Goal: Task Accomplishment & Management: Manage account settings

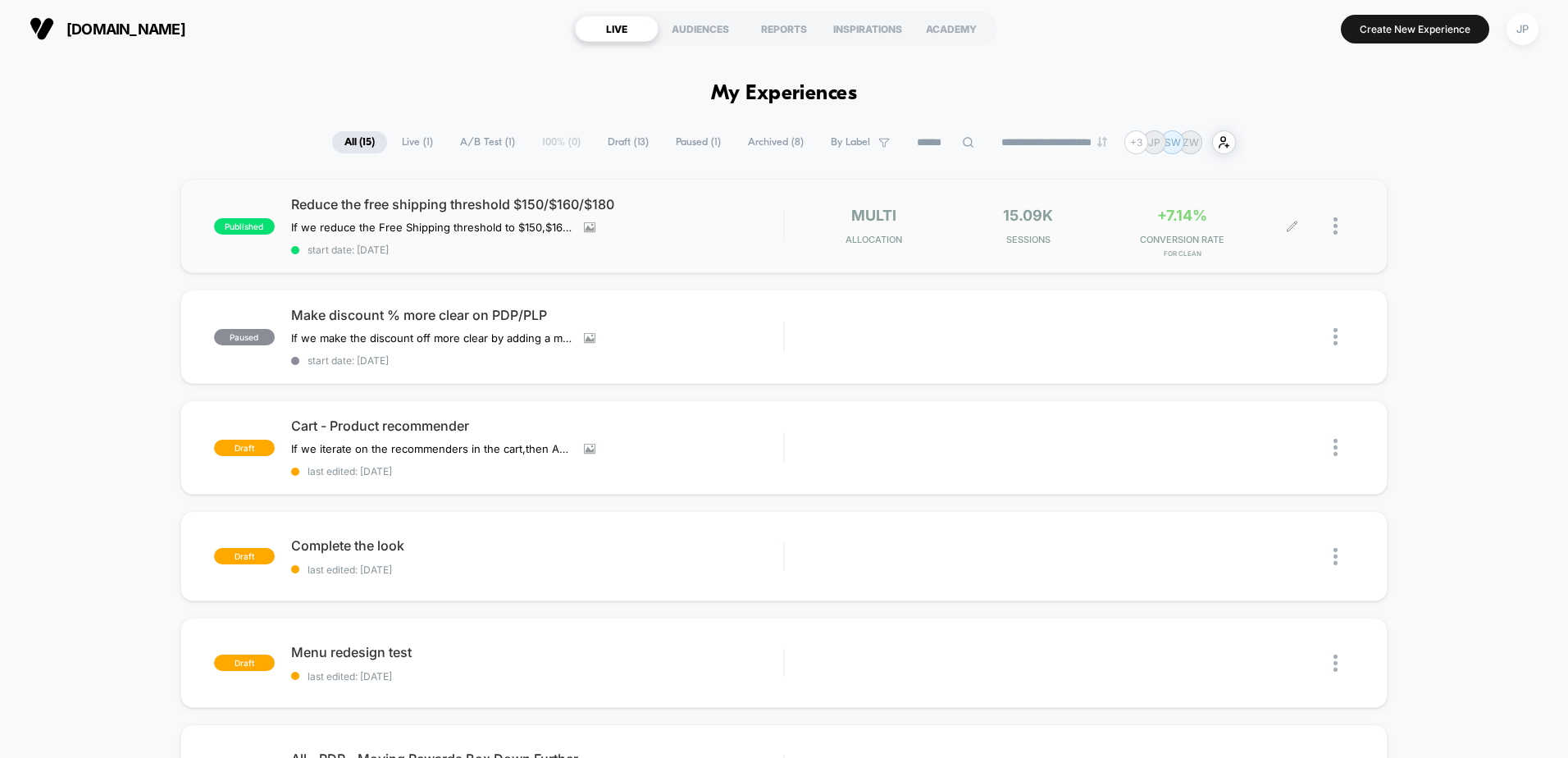
click at [1347, 226] on div at bounding box center [1344, 226] width 21 height 38
click at [1332, 227] on div at bounding box center [1323, 226] width 62 height 38
click at [1336, 224] on img at bounding box center [1336, 226] width 4 height 17
click at [1252, 209] on div "Pause" at bounding box center [1251, 207] width 147 height 37
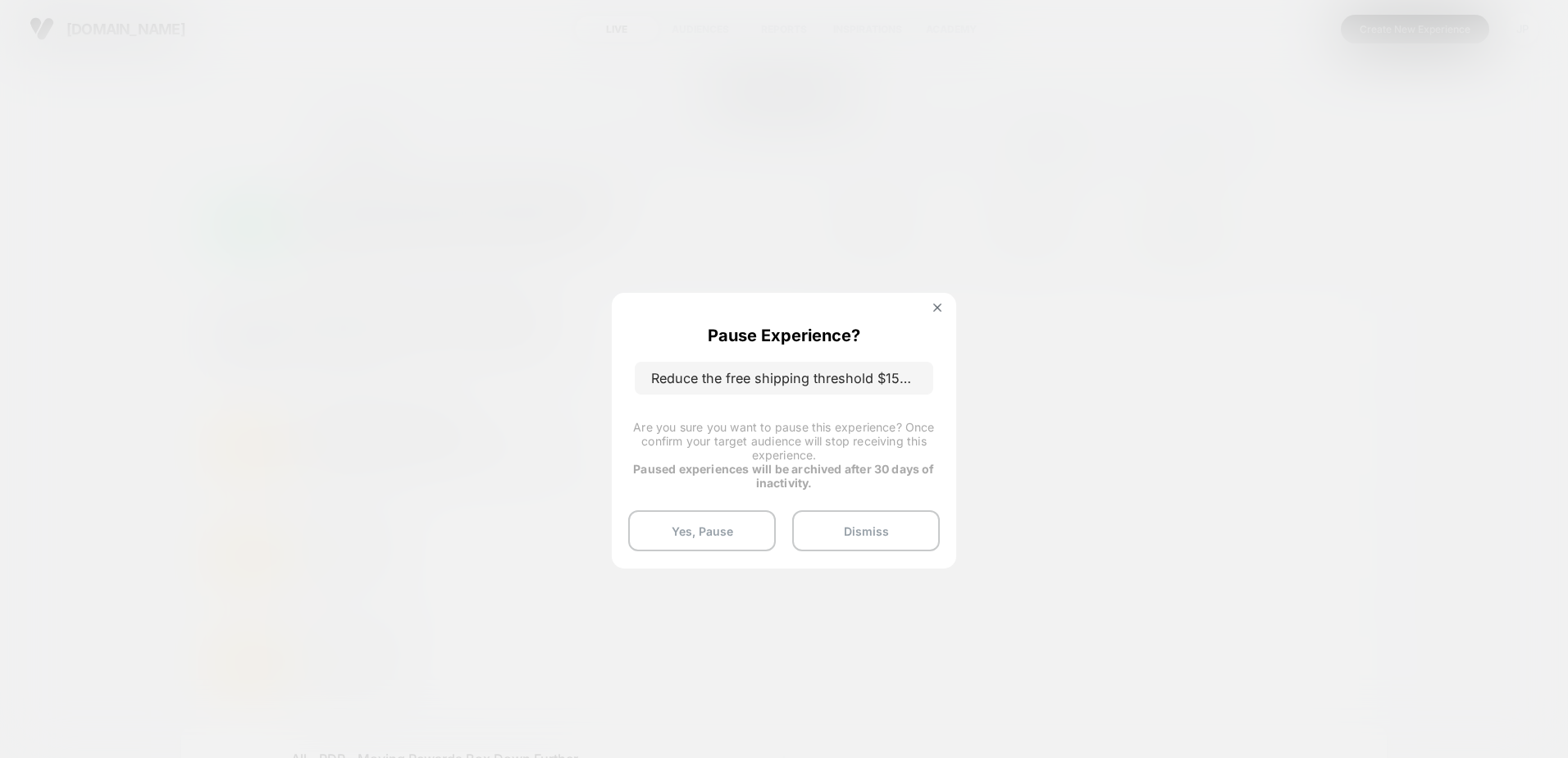
click at [741, 372] on p "Reduce the free shipping threshold $150/$160/$180" at bounding box center [784, 377] width 298 height 32
click at [936, 308] on img at bounding box center [937, 307] width 8 height 8
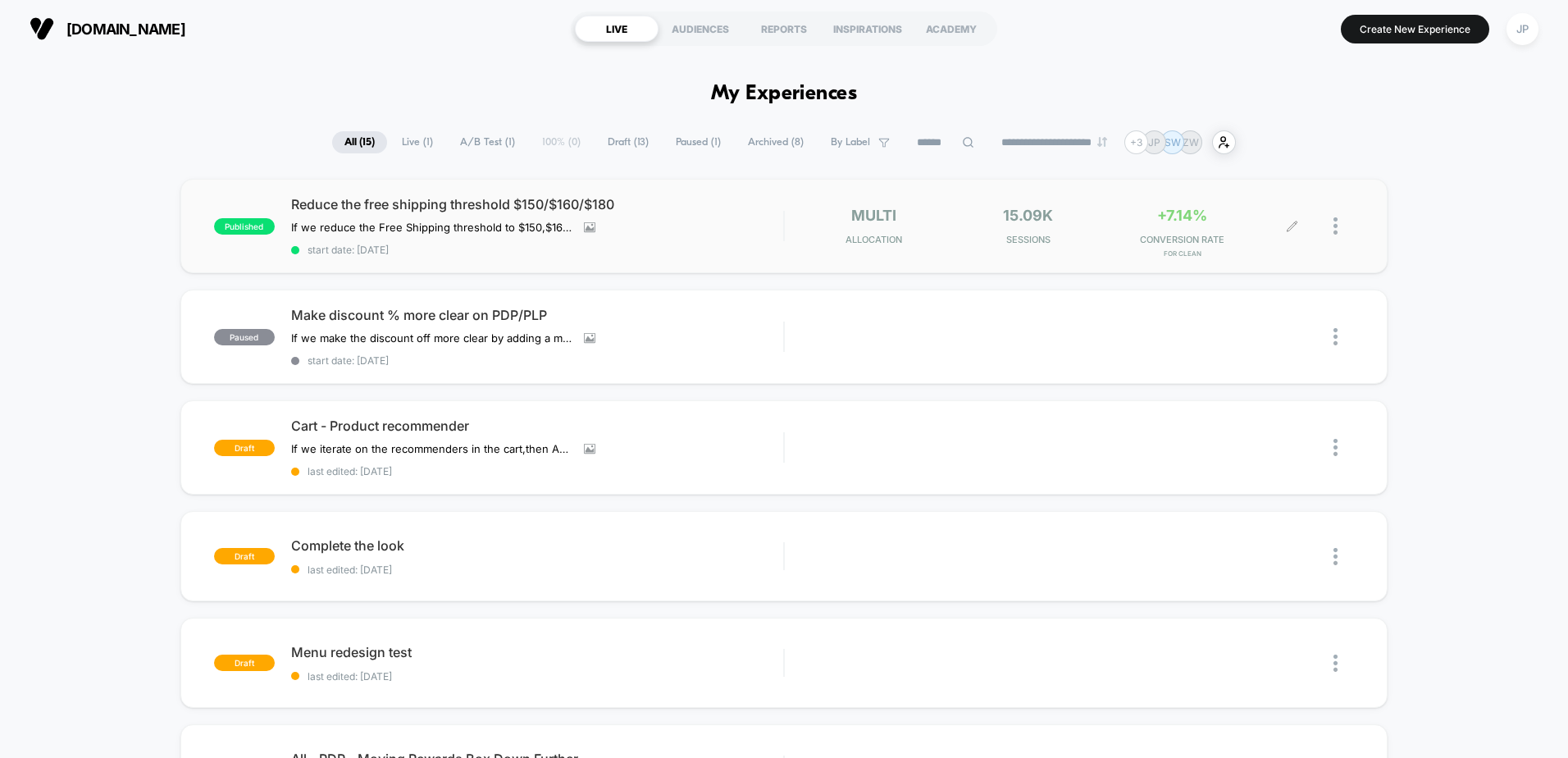
click at [1331, 225] on div at bounding box center [1323, 226] width 62 height 38
click at [1339, 225] on div at bounding box center [1344, 226] width 21 height 38
click at [1271, 205] on div "Pause" at bounding box center [1251, 207] width 147 height 37
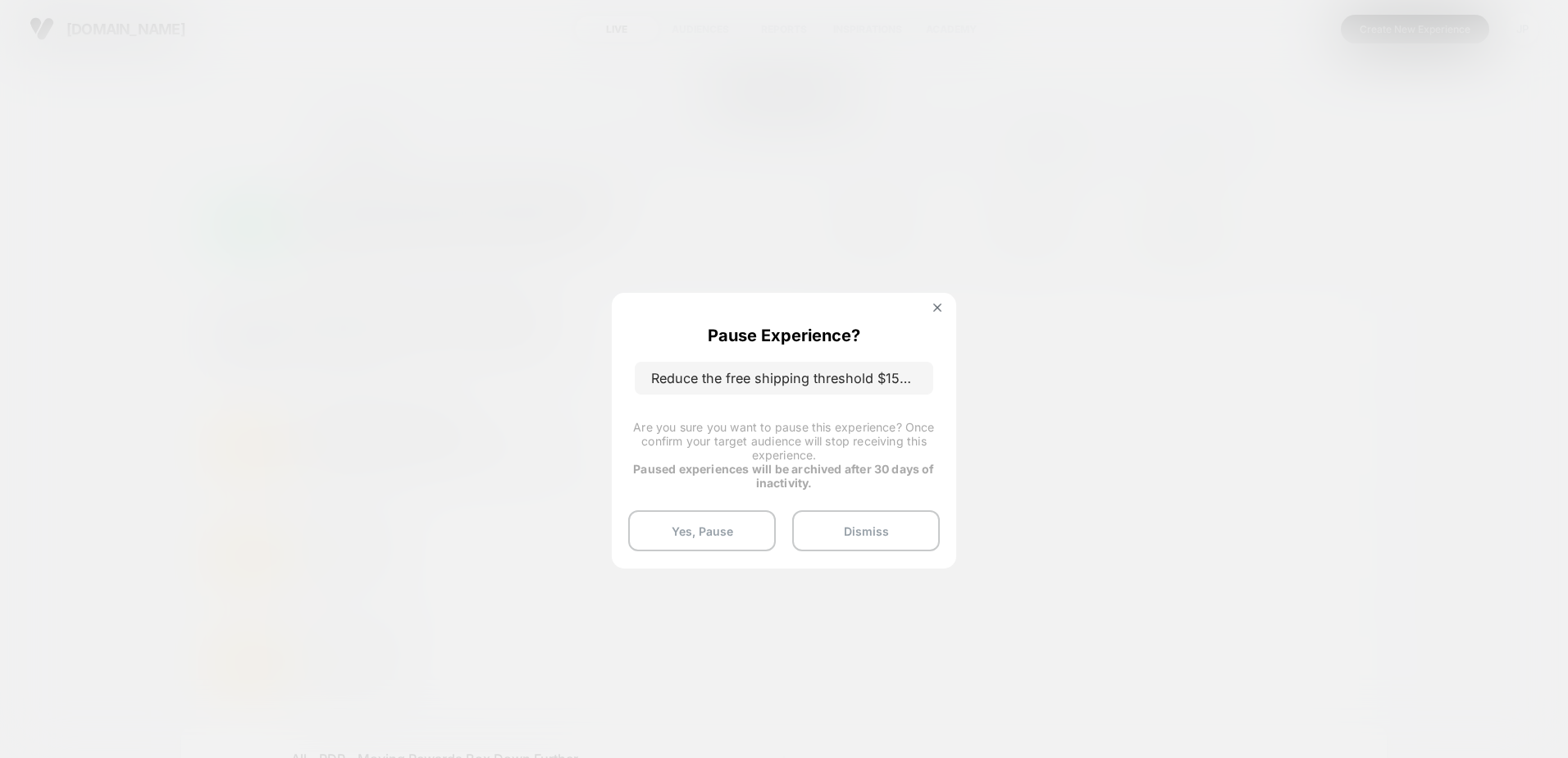
click at [718, 386] on p "Reduce the free shipping threshold $150/$160/$180" at bounding box center [784, 377] width 298 height 32
click at [726, 532] on button "Yes, Pause" at bounding box center [702, 530] width 147 height 41
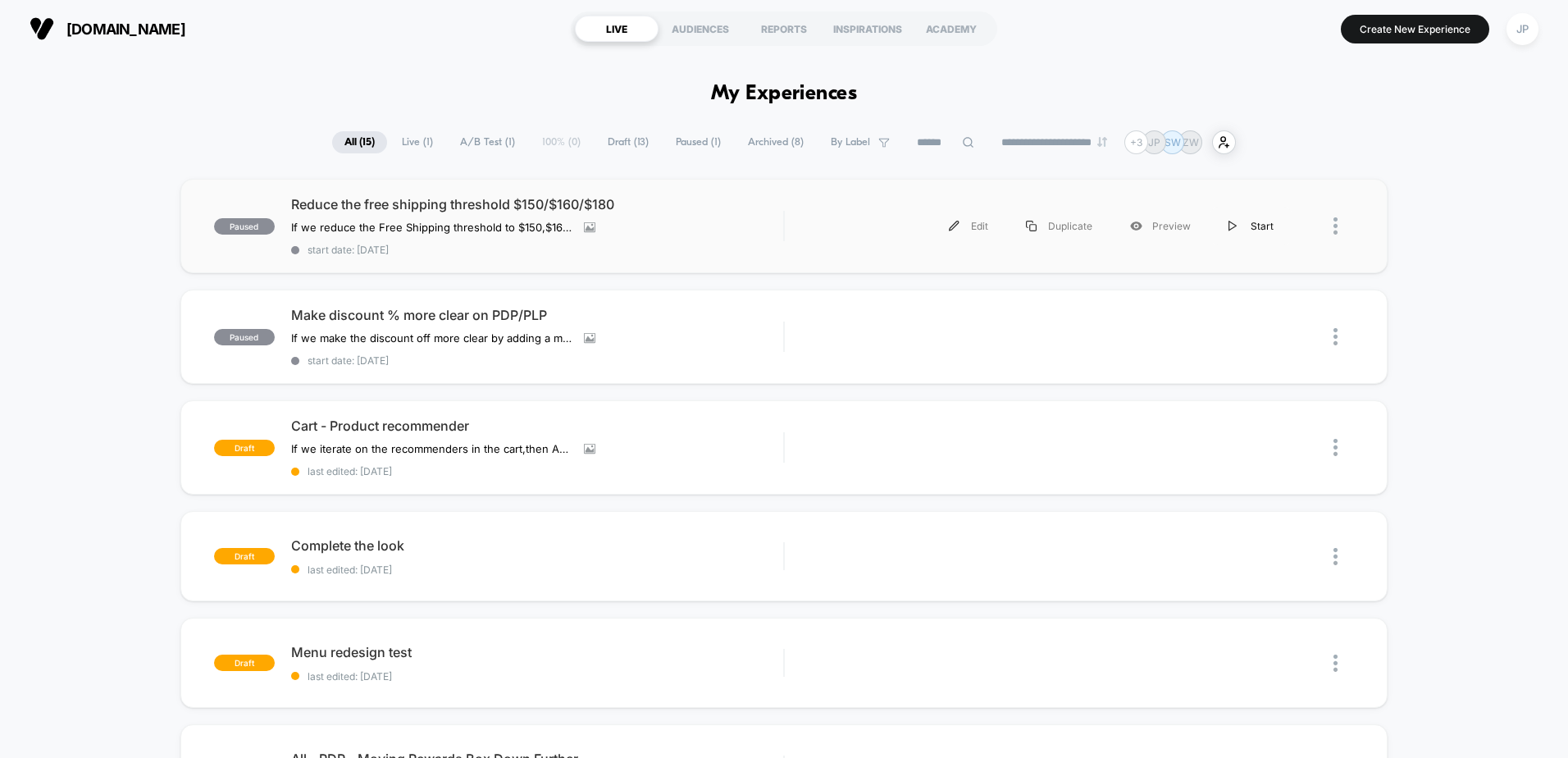
click at [1236, 224] on img at bounding box center [1233, 226] width 8 height 11
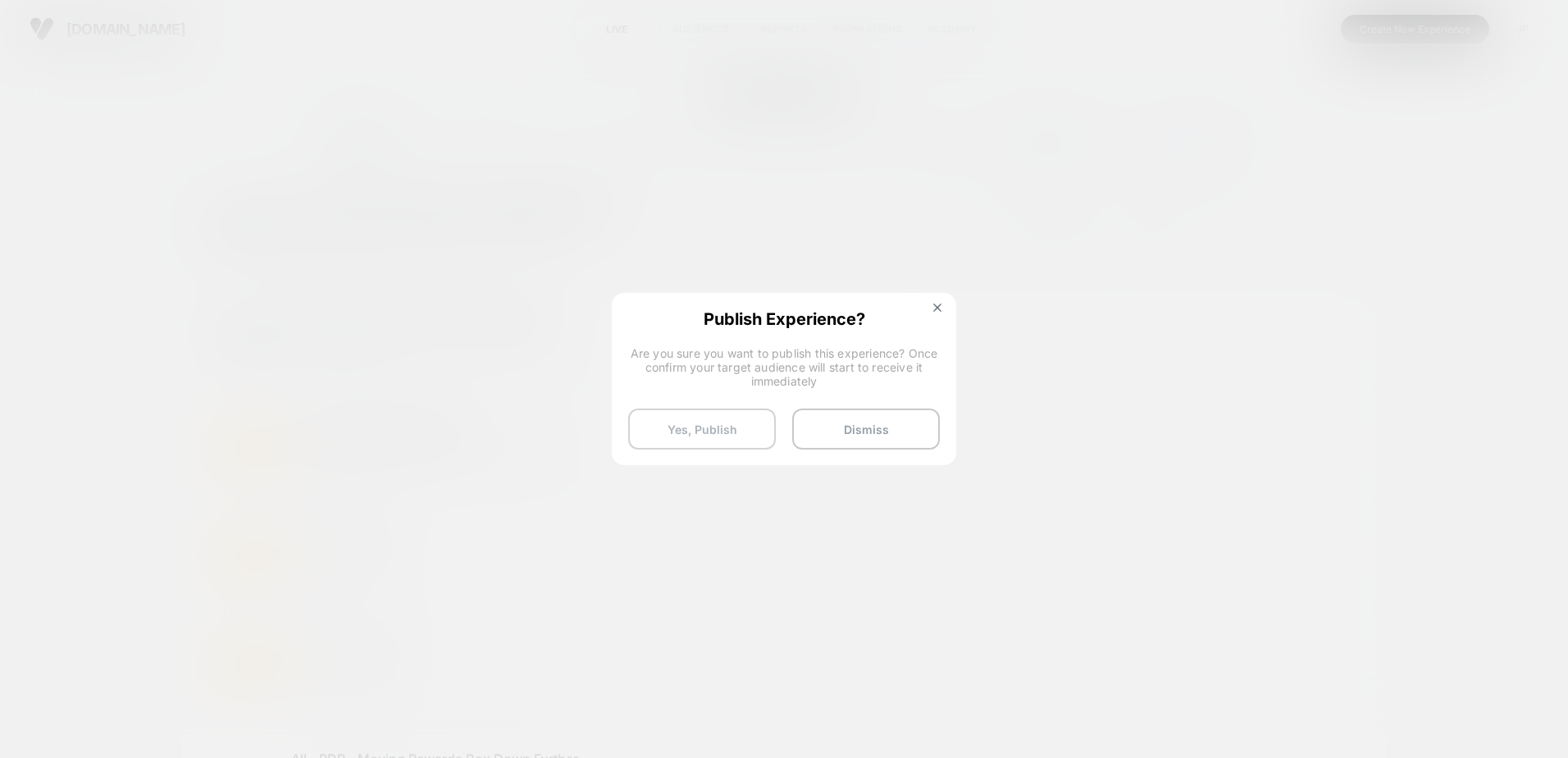
click at [691, 434] on button "Yes, Publish" at bounding box center [702, 428] width 147 height 41
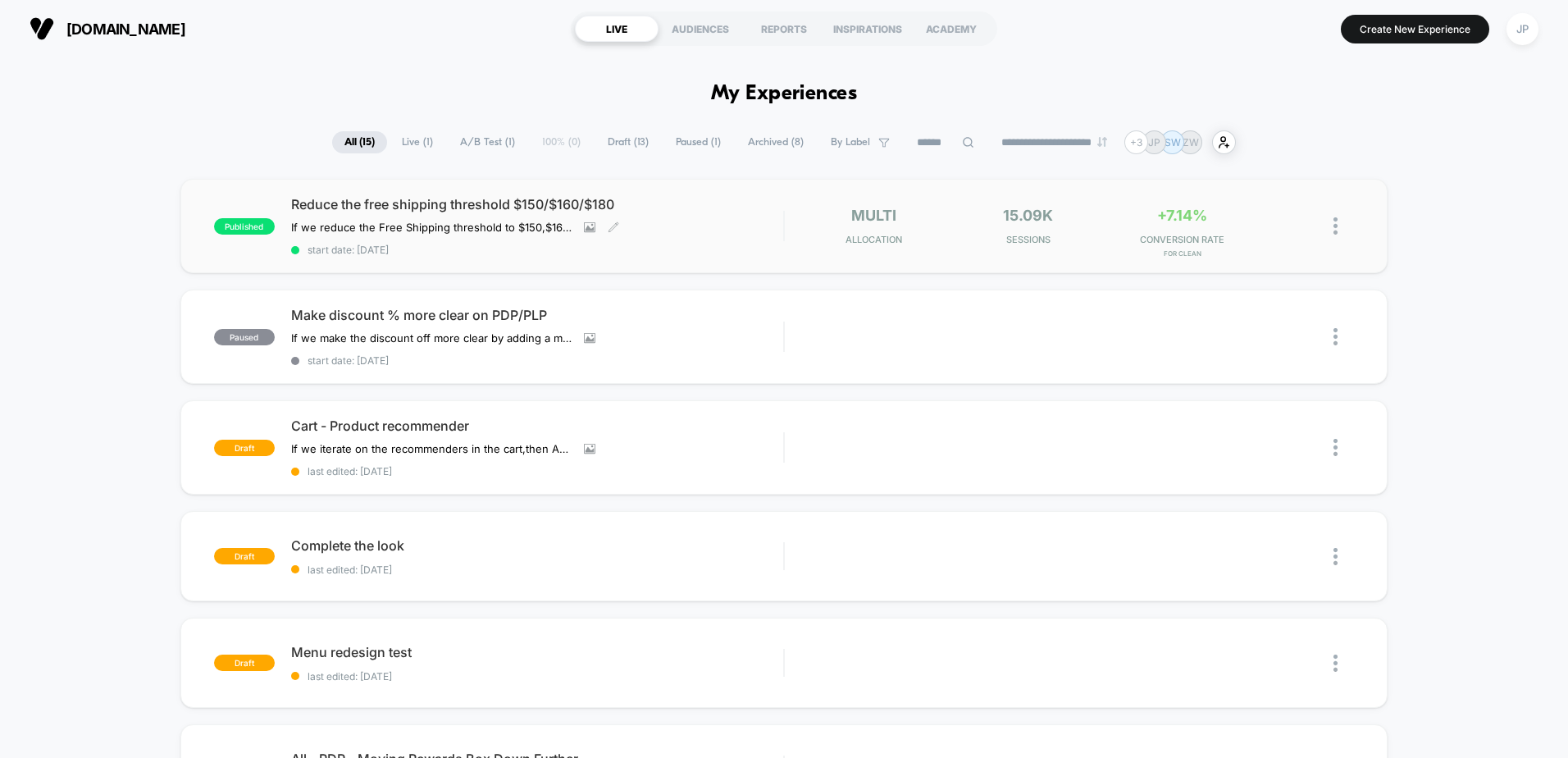
click at [762, 220] on div "Reduce the free shipping threshold $150/$160/$180 If we reduce the Free Shippin…" at bounding box center [537, 226] width 492 height 60
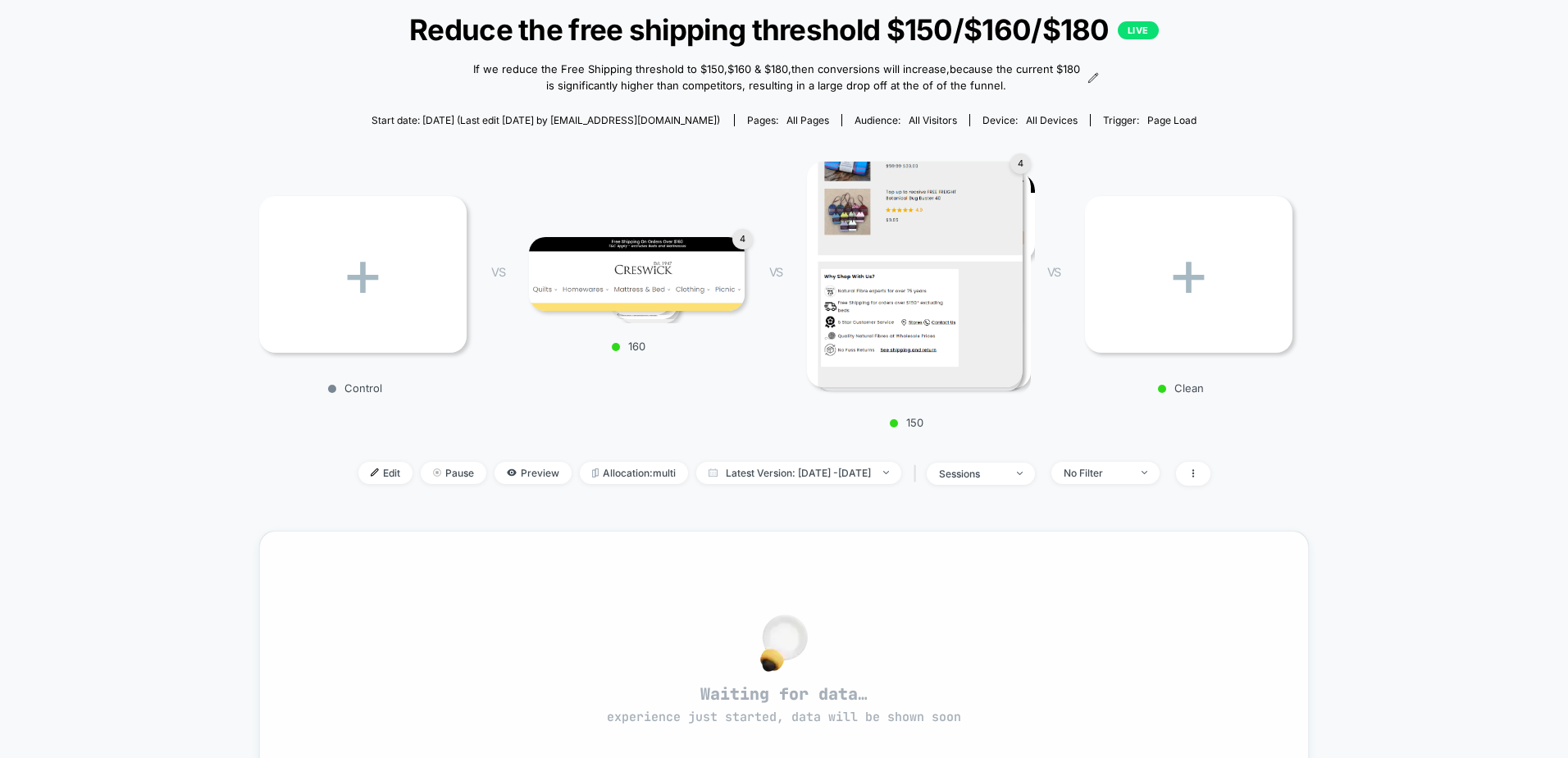
scroll to position [454, 0]
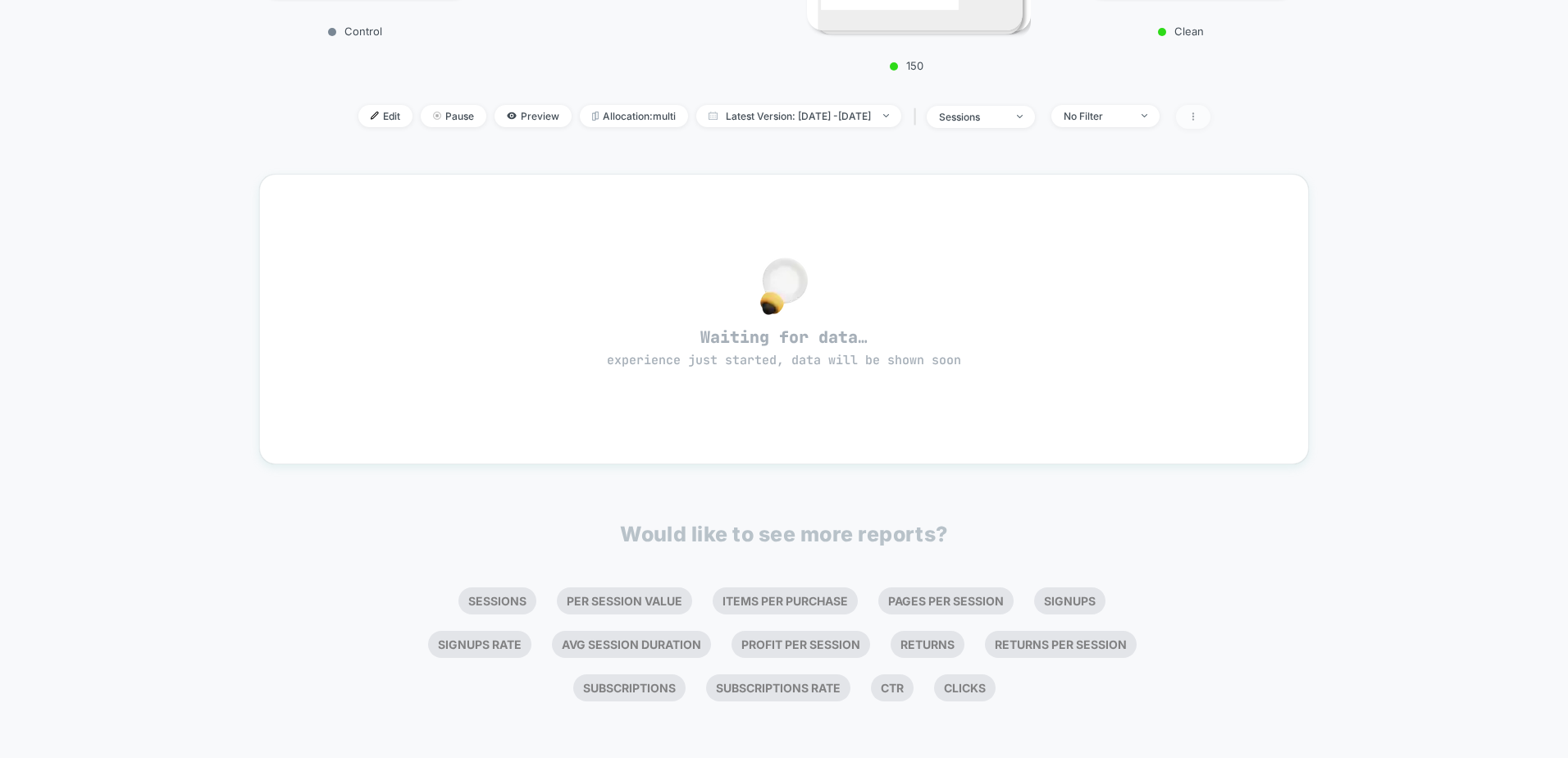
click at [1198, 117] on icon at bounding box center [1193, 117] width 10 height 10
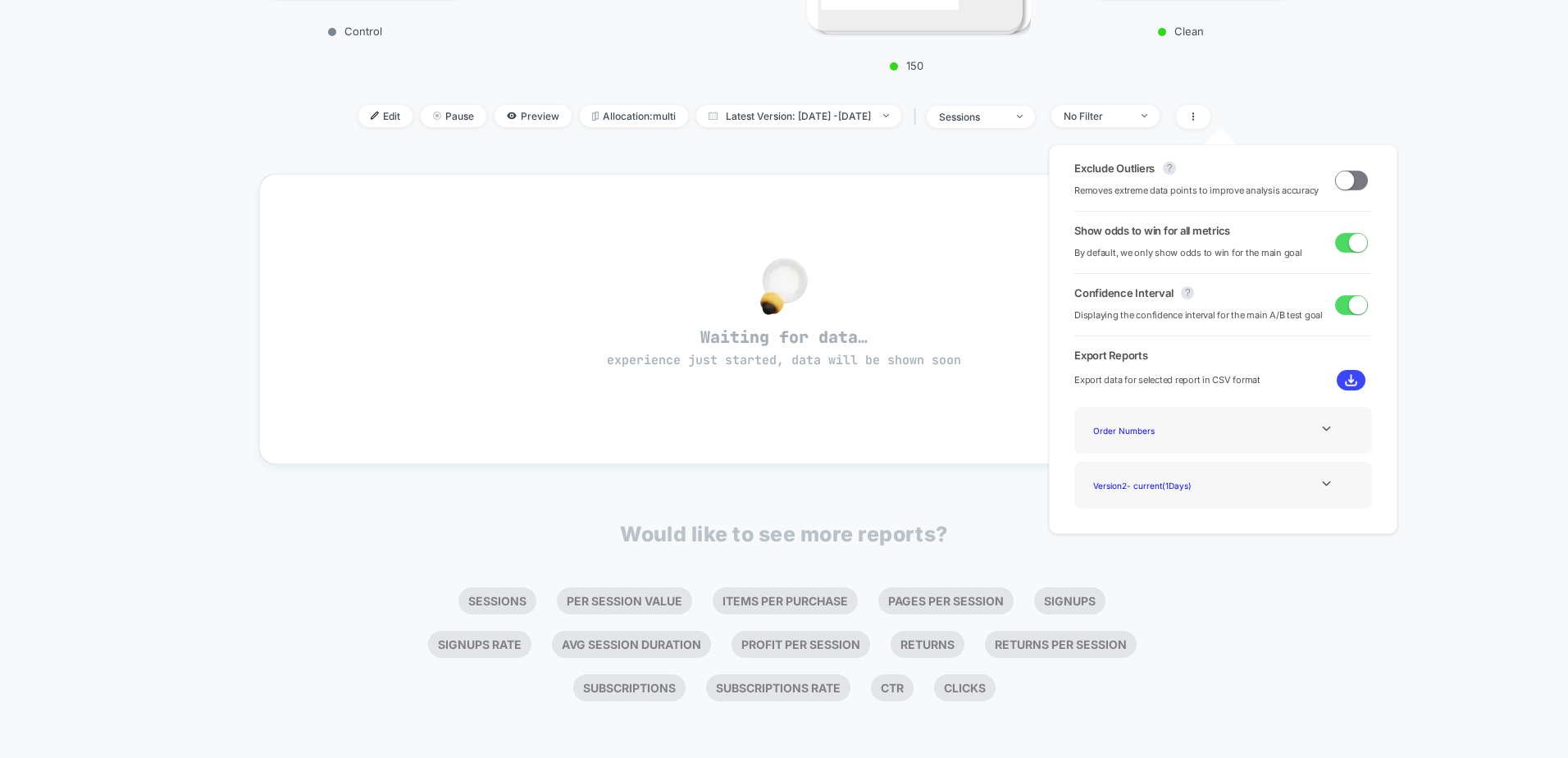
click at [1324, 435] on div "Order Numbers" at bounding box center [1223, 430] width 273 height 22
click at [1325, 432] on icon at bounding box center [1326, 428] width 12 height 12
click at [1326, 533] on icon at bounding box center [1326, 527] width 12 height 12
click at [1459, 526] on div "< Back to all live experiences Reduce the free shipping threshold $150/$160/$18…" at bounding box center [784, 181] width 1568 height 1155
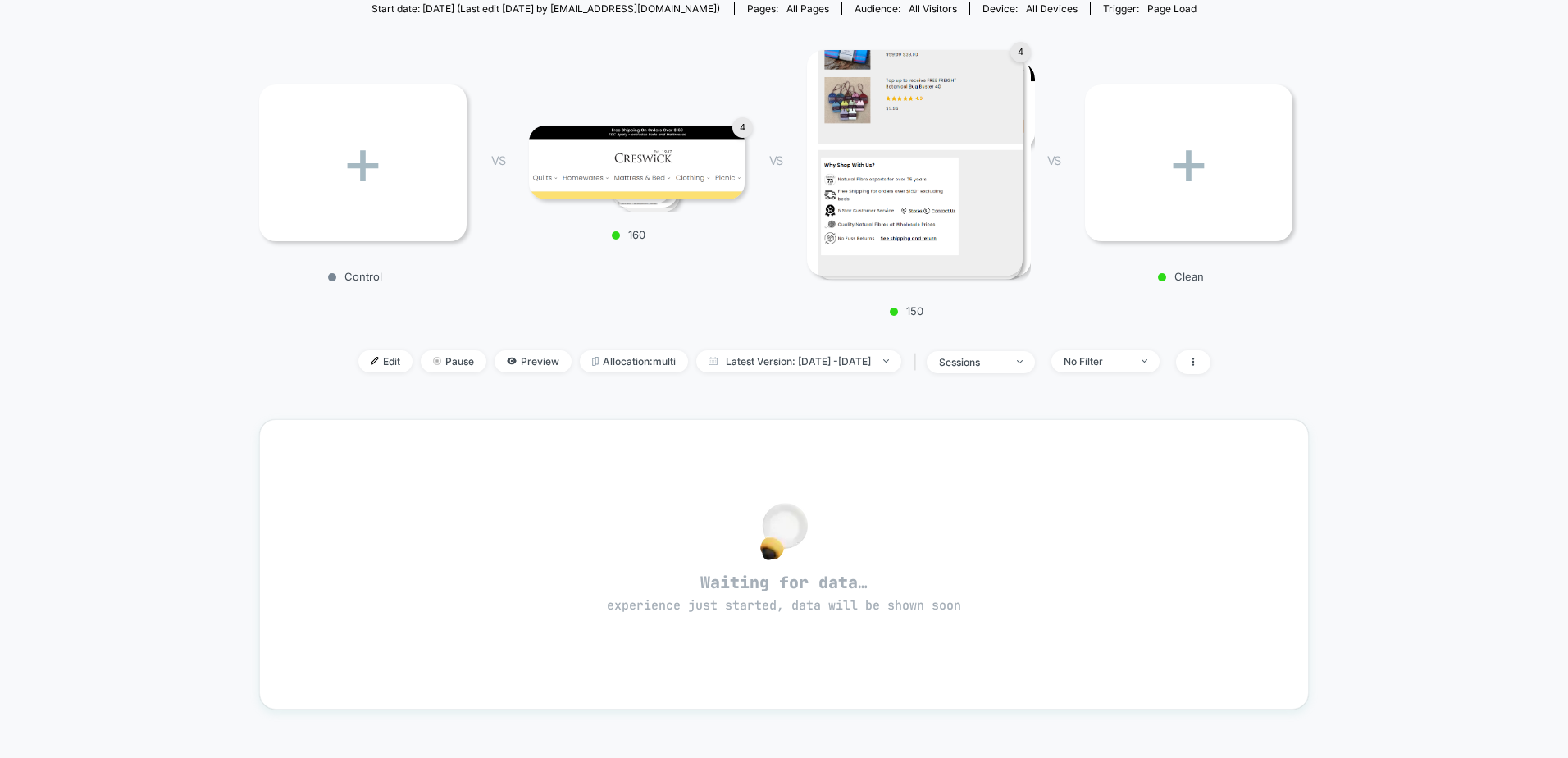
scroll to position [208, 0]
click at [427, 364] on span "Pause" at bounding box center [453, 362] width 66 height 22
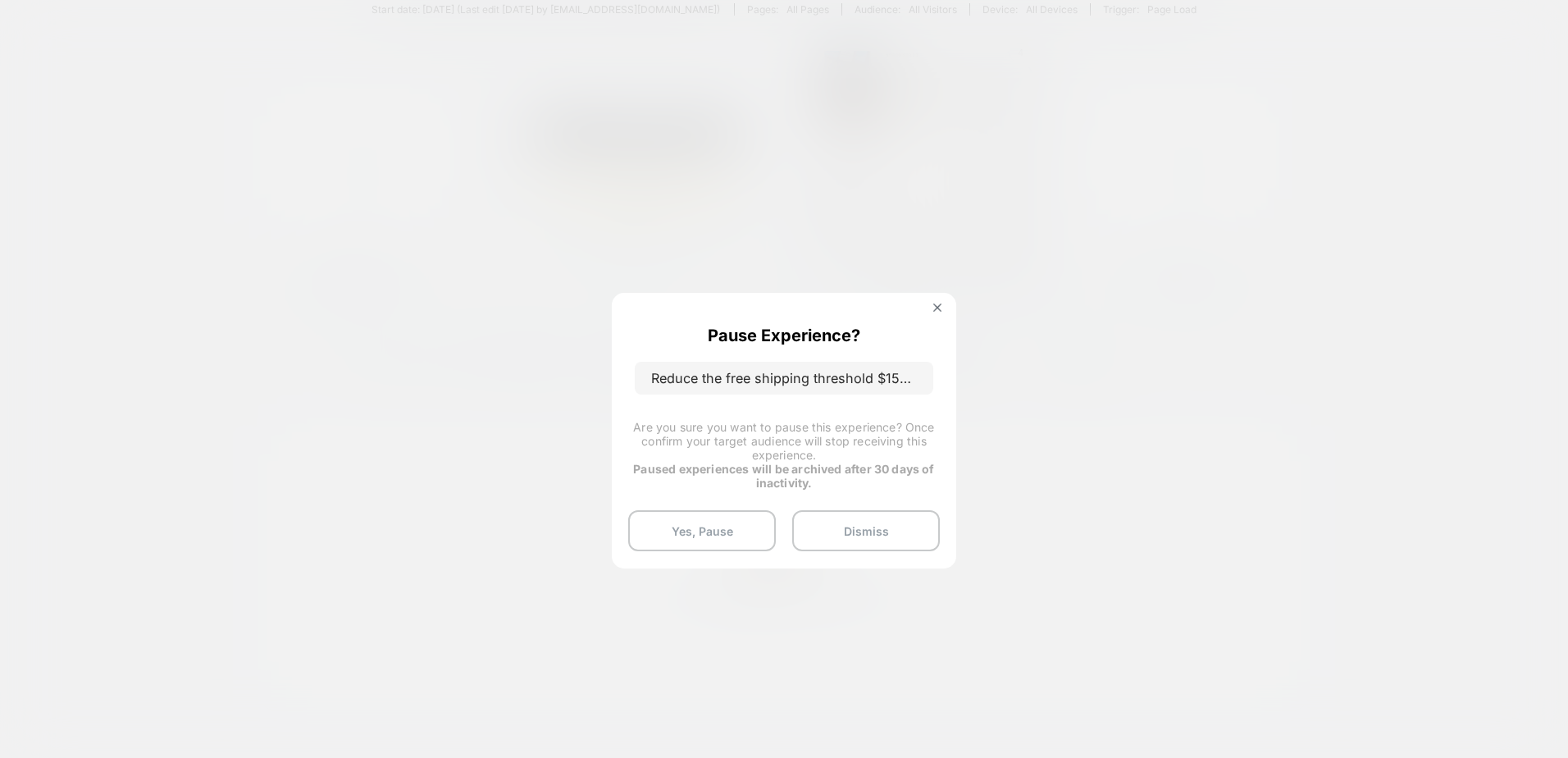
click at [866, 376] on p "Reduce the free shipping threshold $150/$160/$180" at bounding box center [784, 377] width 298 height 32
click at [935, 308] on img at bounding box center [937, 307] width 8 height 8
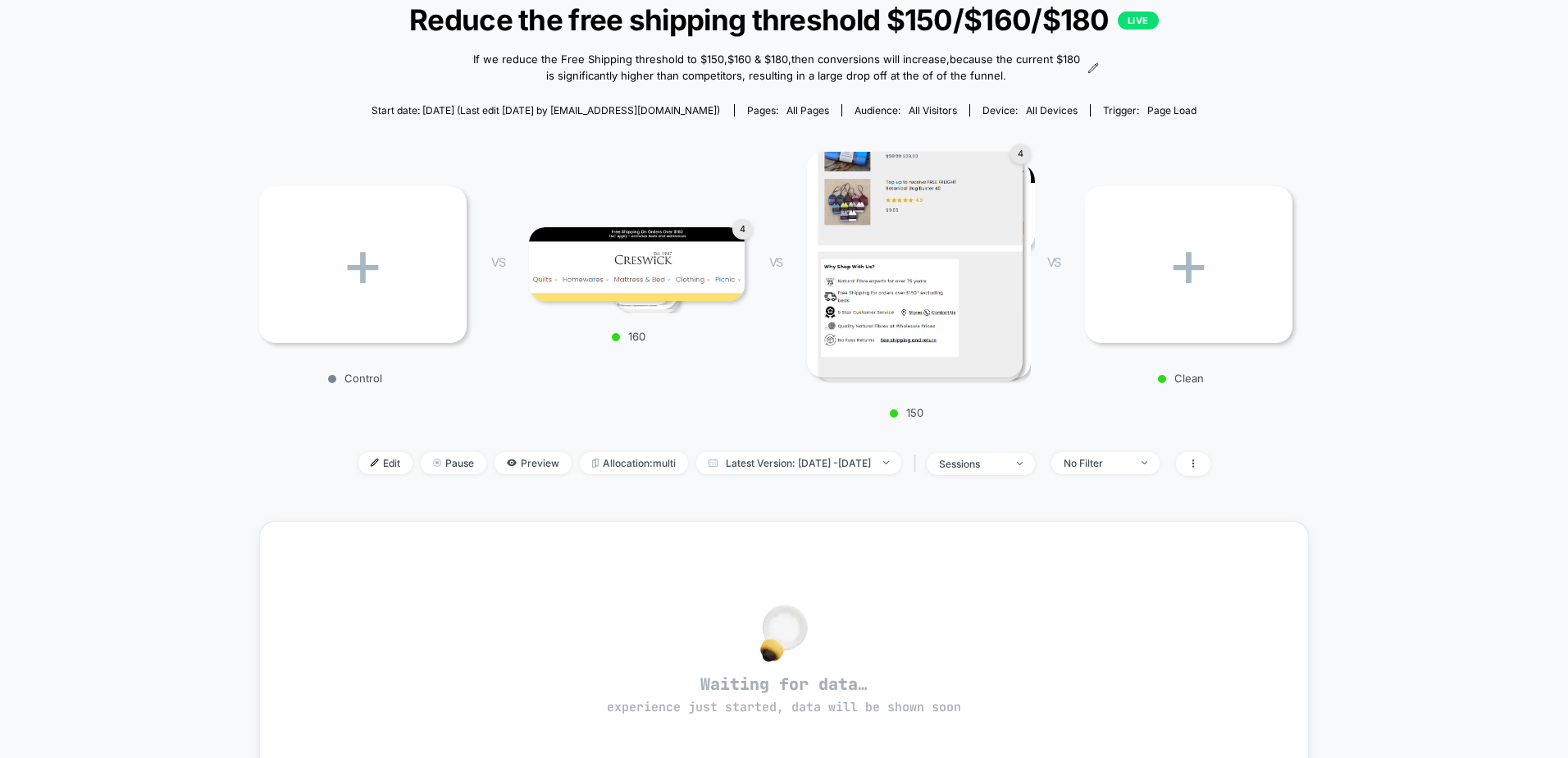
scroll to position [454, 0]
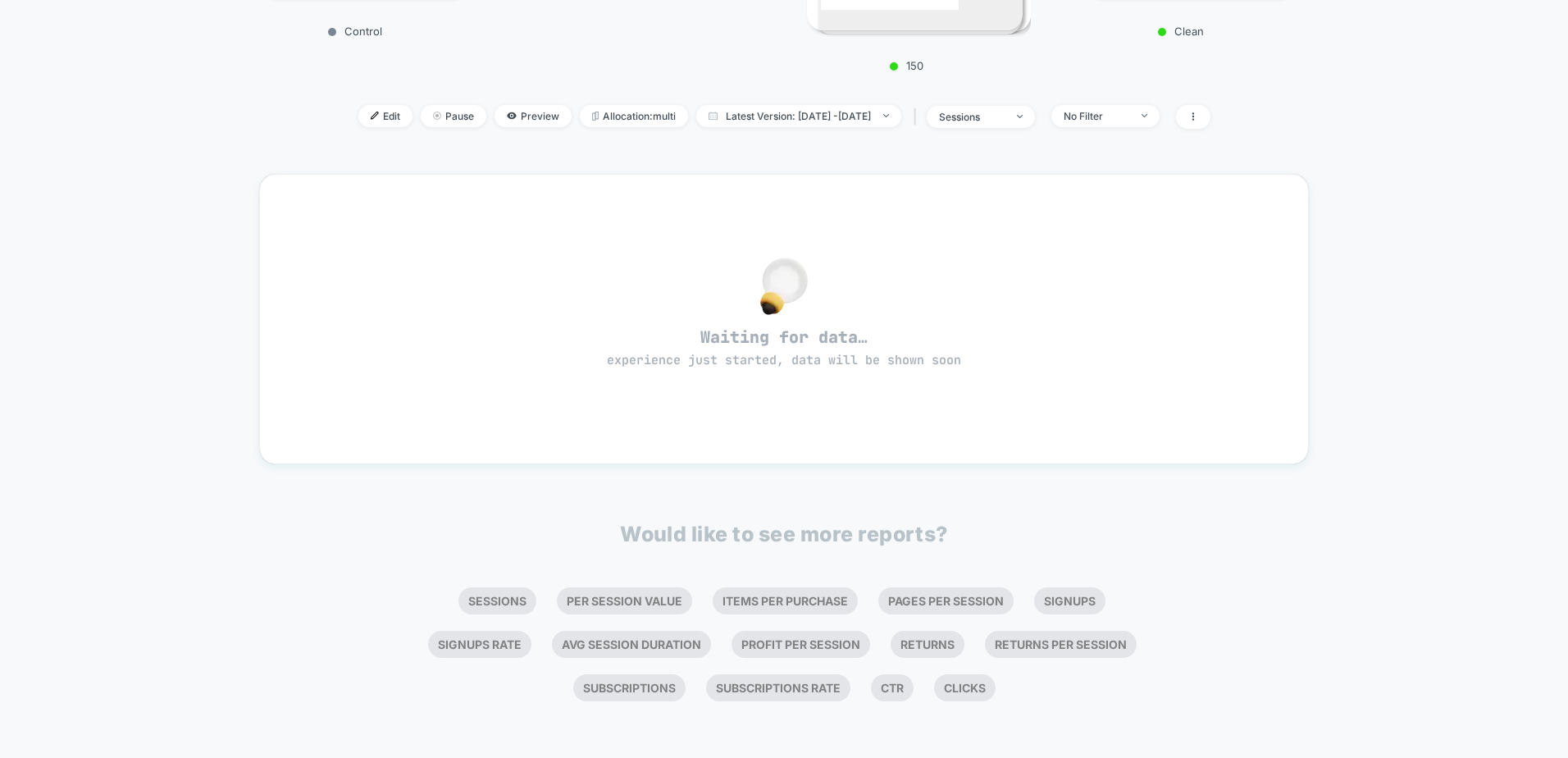
click at [59, 374] on div "< Back to all live experiences Reduce the free shipping threshold $150/$160/$18…" at bounding box center [784, 181] width 1568 height 1155
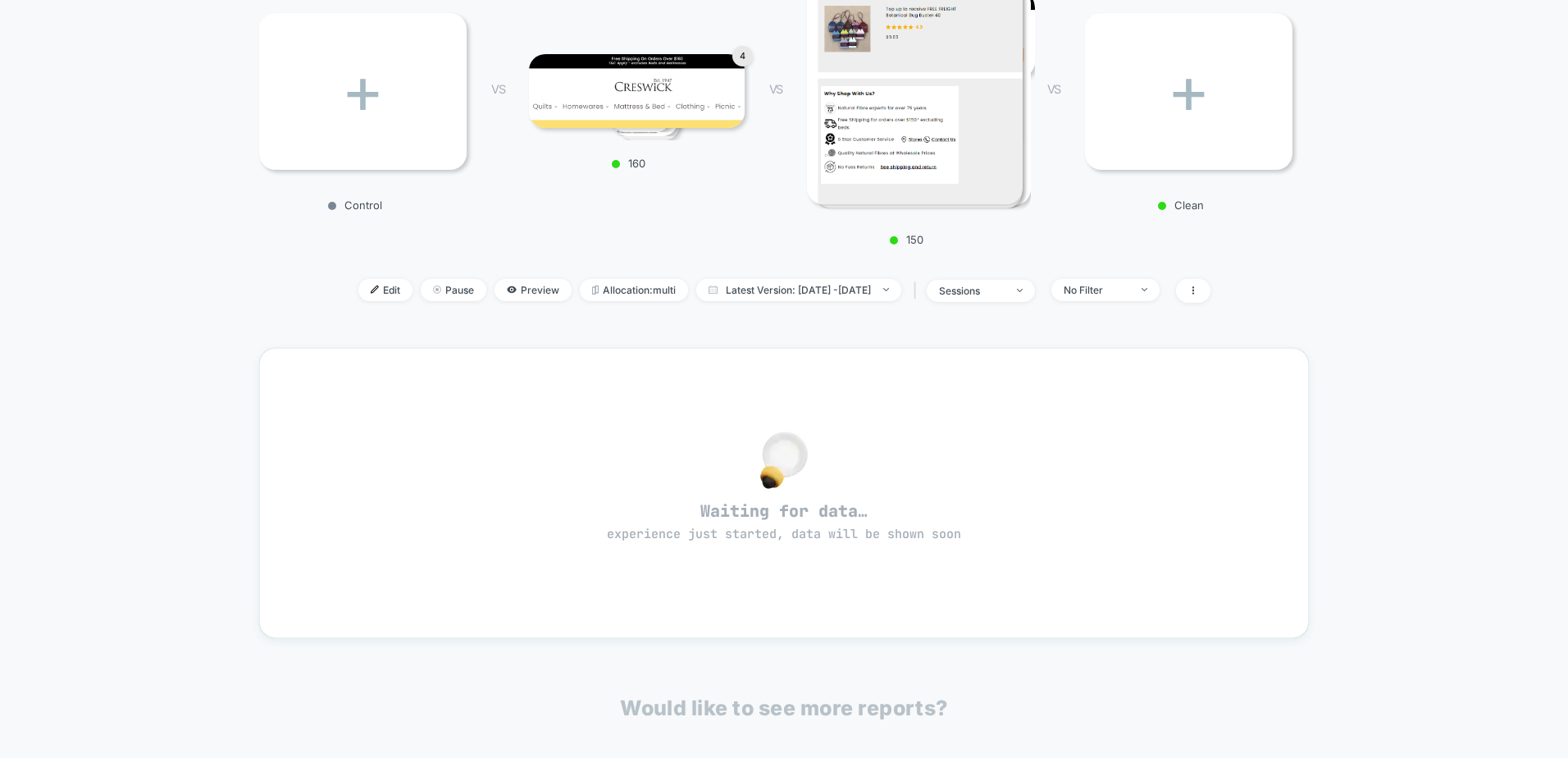
scroll to position [328, 0]
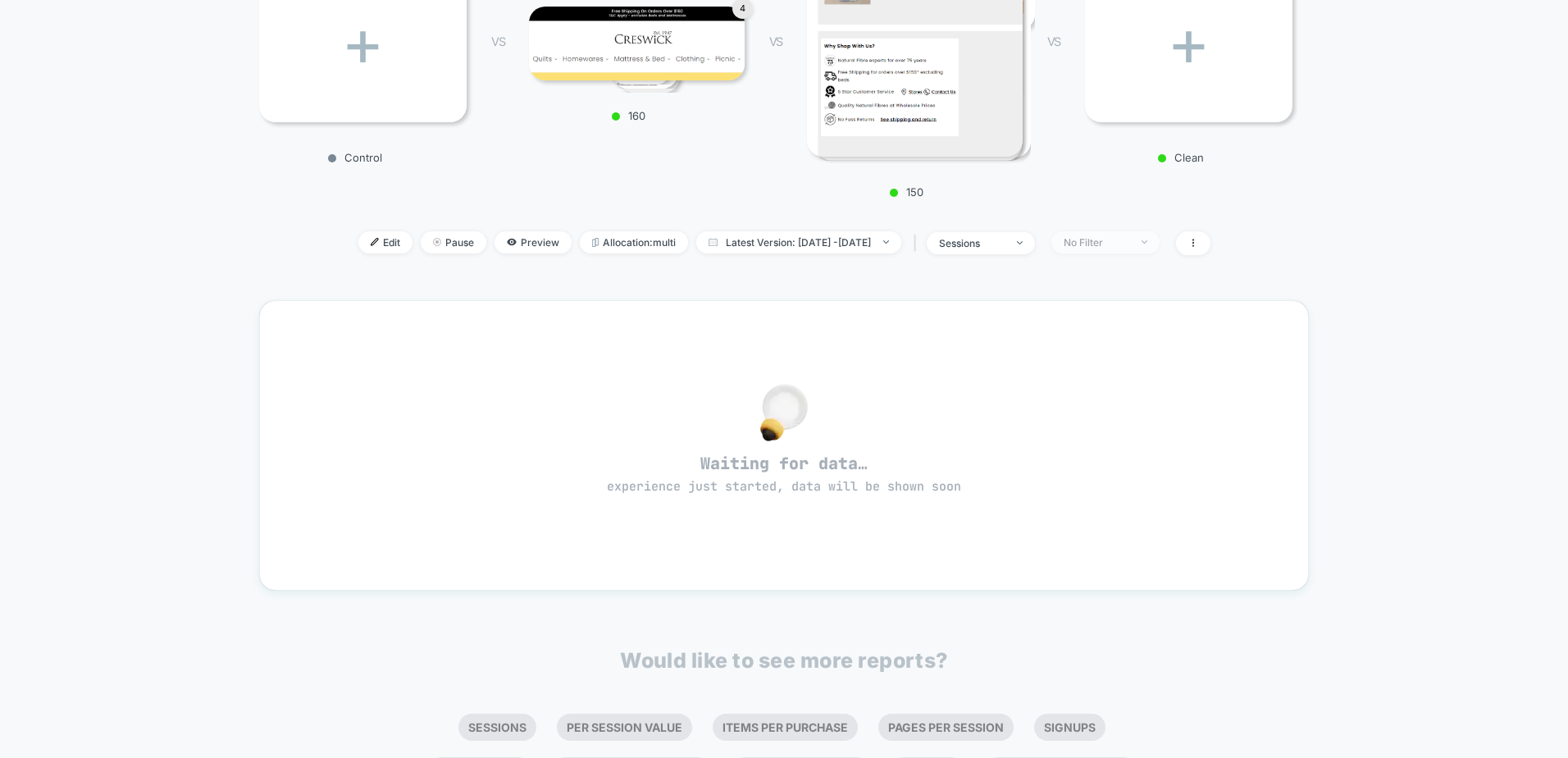
click at [1103, 242] on div "No Filter" at bounding box center [1096, 242] width 66 height 12
click at [369, 274] on div "< Back to all live experiences Reduce the free shipping threshold $150/$160/$18…" at bounding box center [784, 17] width 1050 height 518
click at [767, 246] on span "Latest Version: [DATE] - [DATE]" at bounding box center [799, 242] width 205 height 22
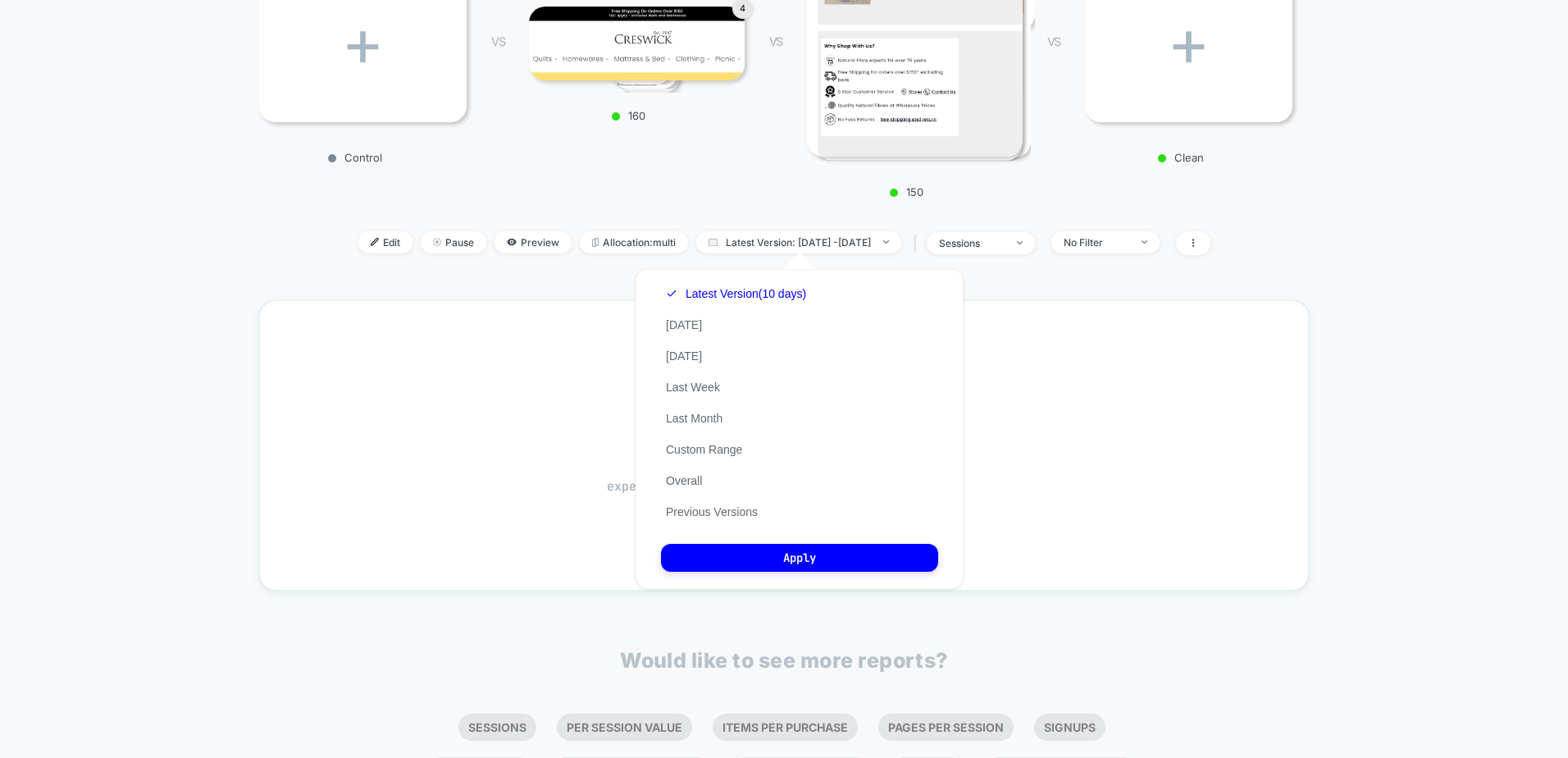
click at [214, 261] on div "< Back to all live experiences Reduce the free shipping threshold $150/$160/$18…" at bounding box center [784, 307] width 1568 height 1155
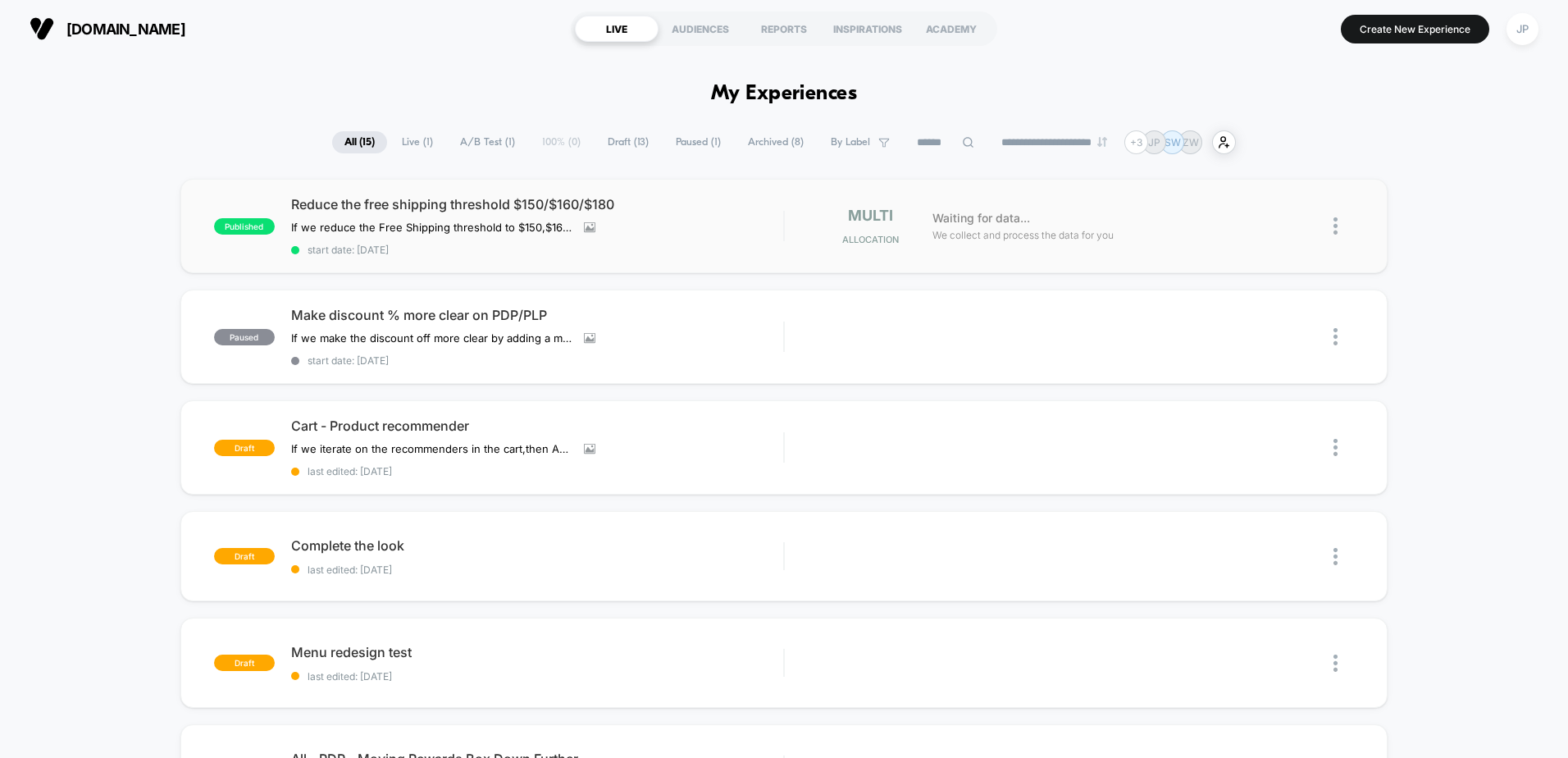
click at [1338, 229] on img at bounding box center [1336, 226] width 4 height 17
click at [1272, 290] on div "Export Data" at bounding box center [1251, 282] width 147 height 37
click at [1525, 37] on div "JP" at bounding box center [1522, 29] width 32 height 32
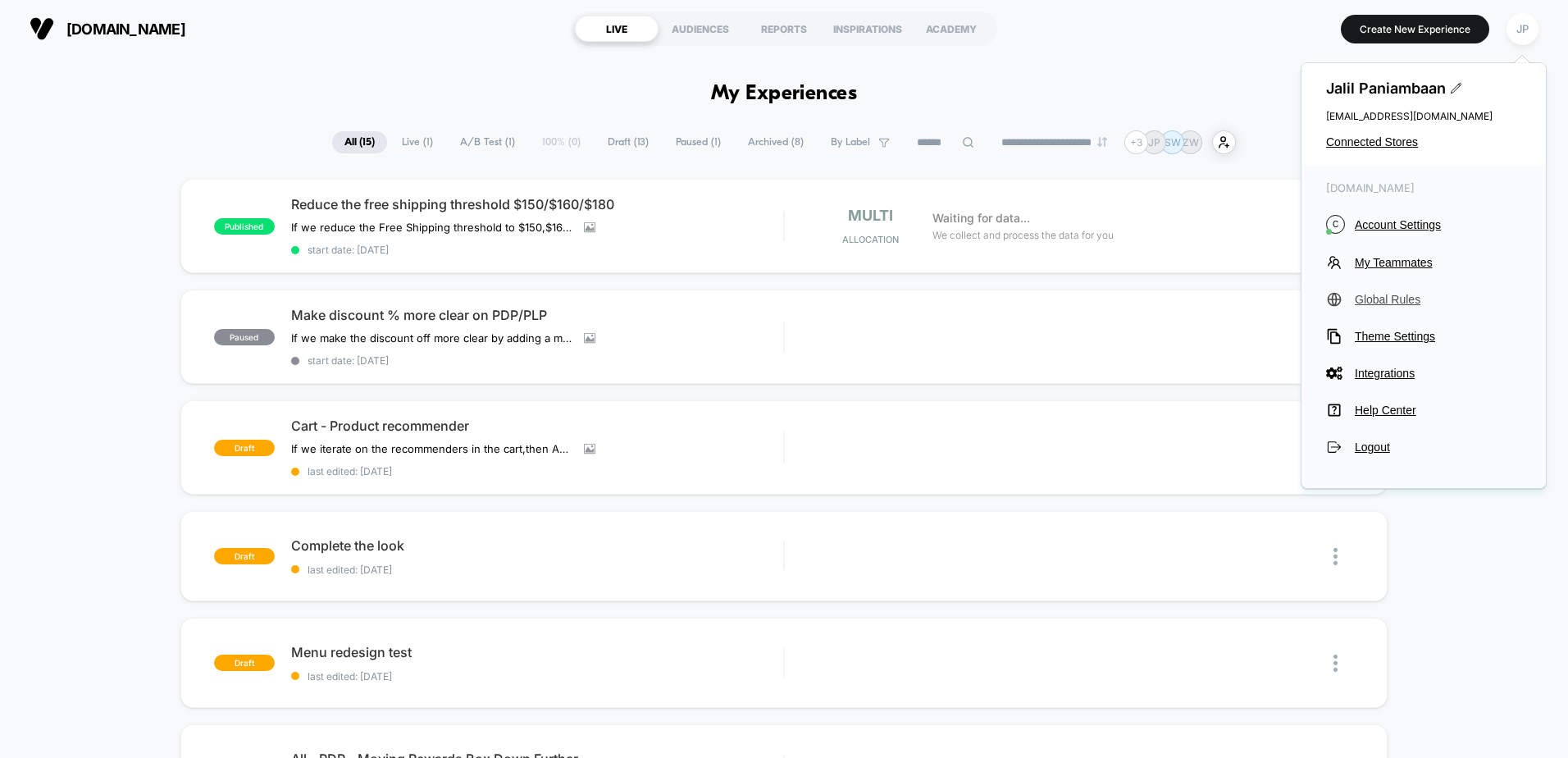
click at [1390, 300] on span "Global Rules" at bounding box center [1438, 299] width 167 height 13
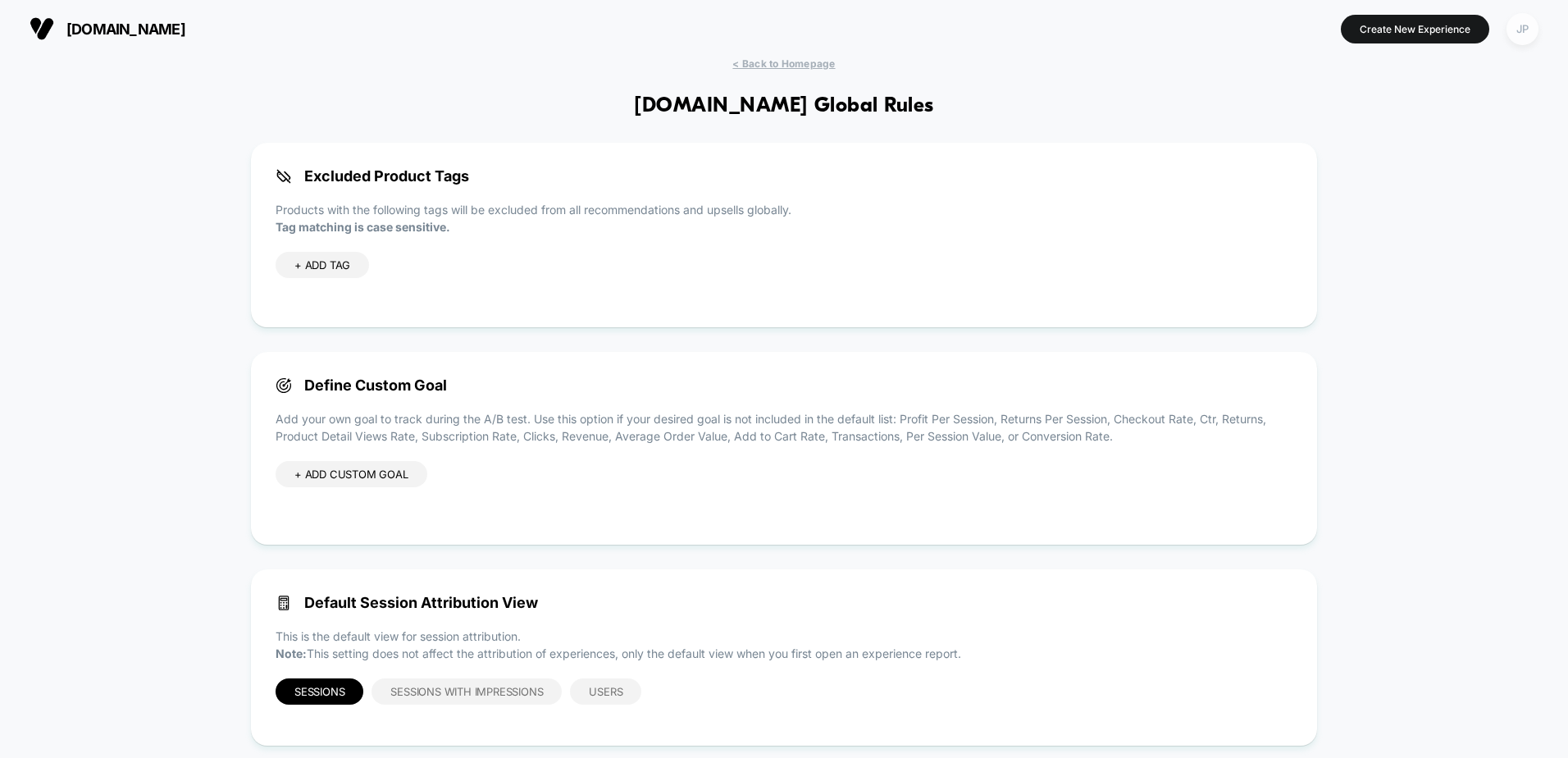
click at [1528, 37] on div "JP" at bounding box center [1522, 29] width 32 height 32
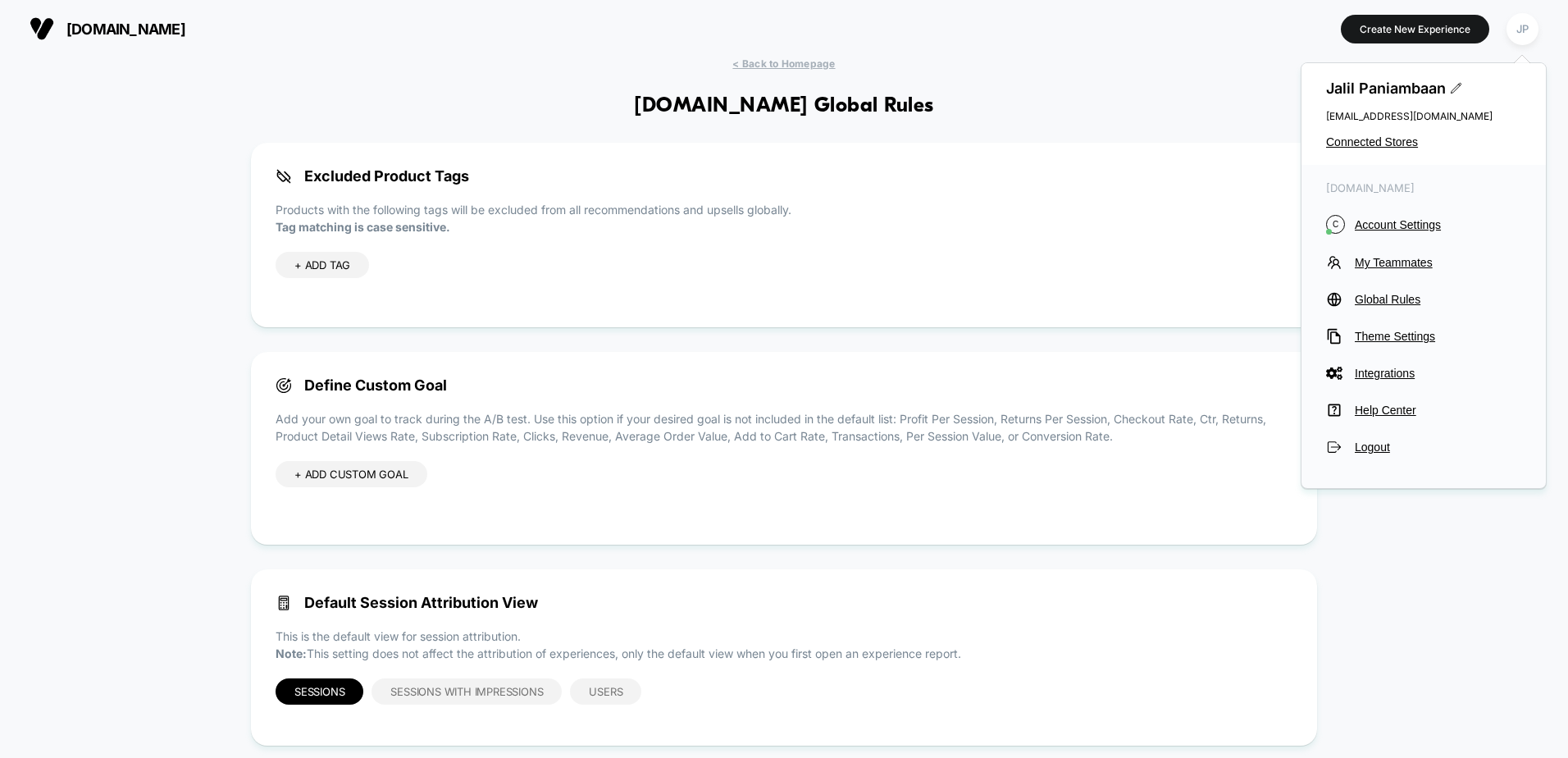
drag, startPoint x: 1376, startPoint y: 603, endPoint x: 1319, endPoint y: 568, distance: 66.9
click at [1374, 600] on div "< Back to Homepage creswickwool.com Global Rules Excluded Product Tags Products…" at bounding box center [784, 413] width 1568 height 712
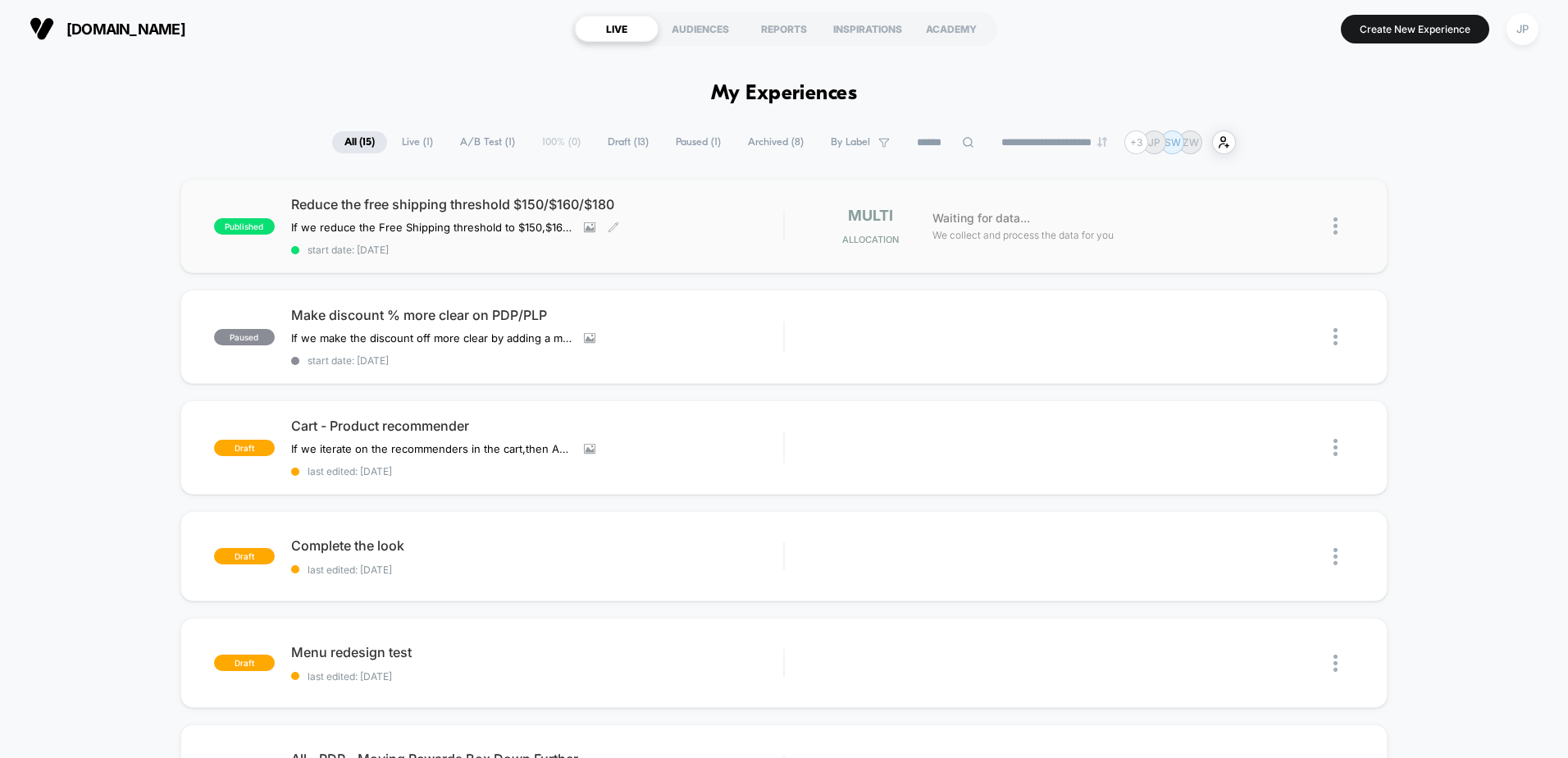
click at [732, 247] on span "start date: [DATE]" at bounding box center [537, 249] width 492 height 12
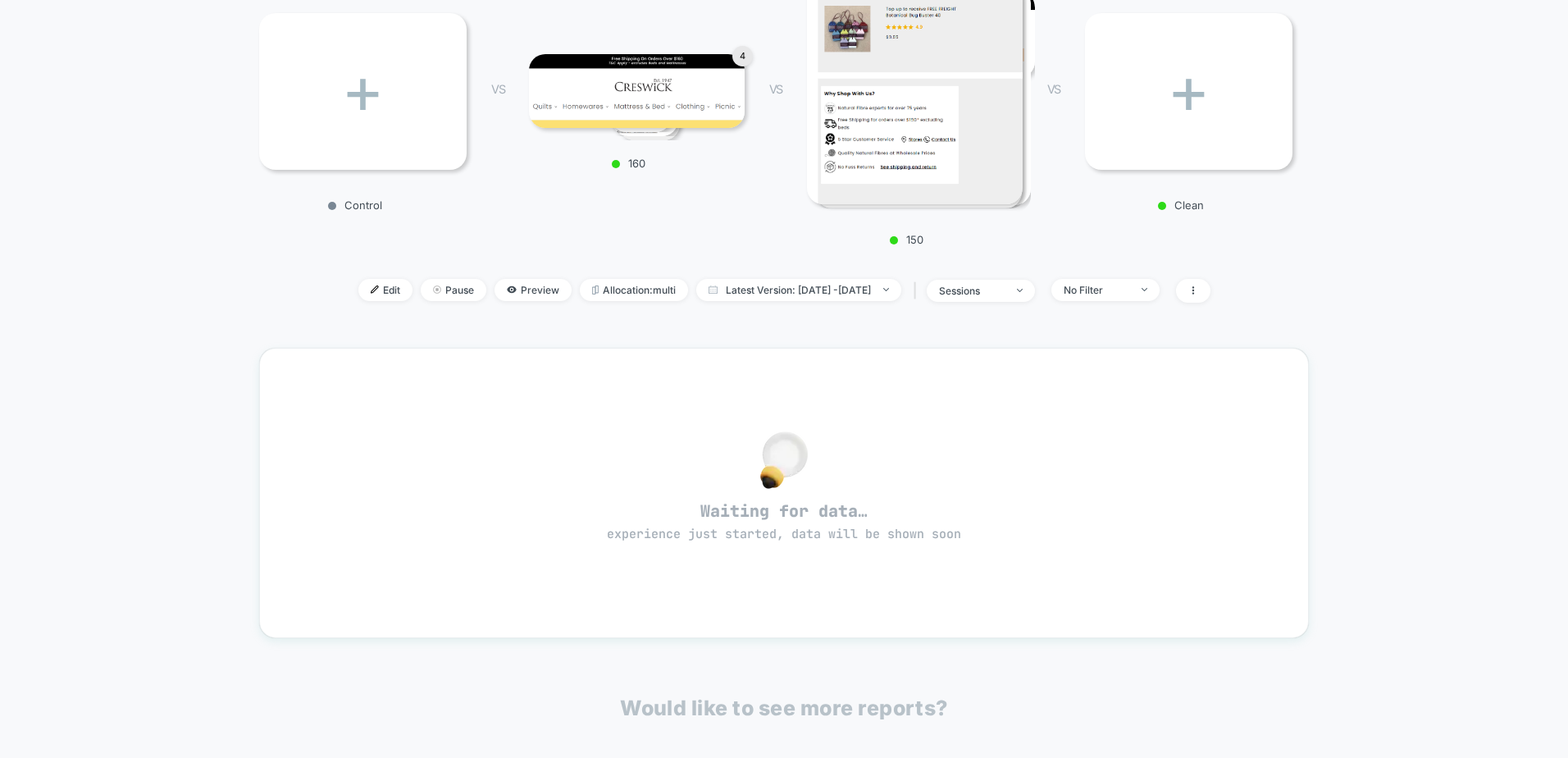
scroll to position [328, 0]
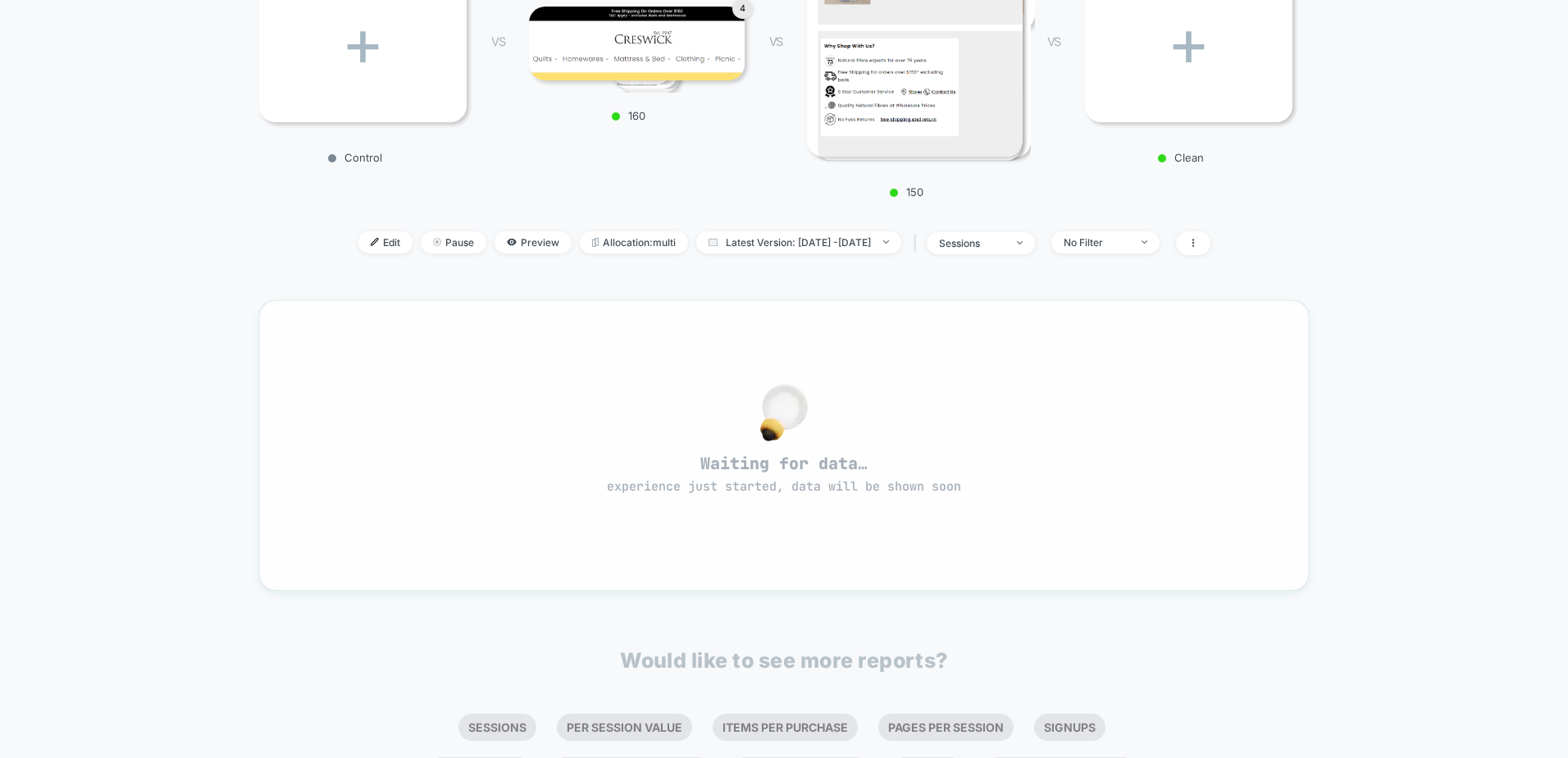
click at [772, 429] on img at bounding box center [784, 412] width 47 height 57
click at [167, 511] on div "< Back to all live experiences Reduce the free shipping threshold $150/$160/$18…" at bounding box center [784, 307] width 1568 height 1155
click at [852, 242] on span "Latest Version: Sep 25, 2025 - Sep 25, 2025" at bounding box center [799, 242] width 205 height 22
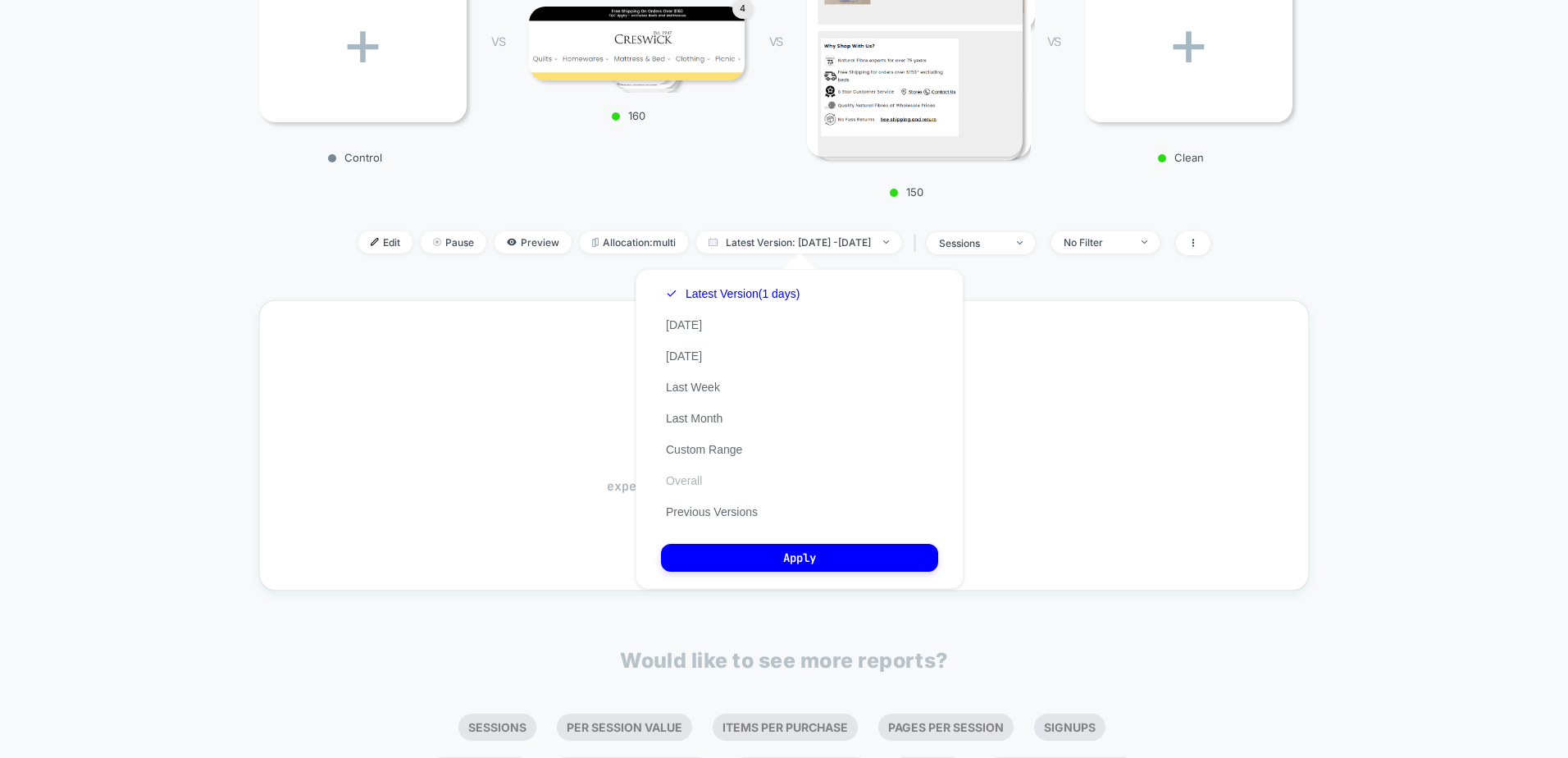
click at [690, 476] on button "Overall" at bounding box center [683, 481] width 46 height 15
click at [746, 556] on button "Apply" at bounding box center [799, 557] width 277 height 27
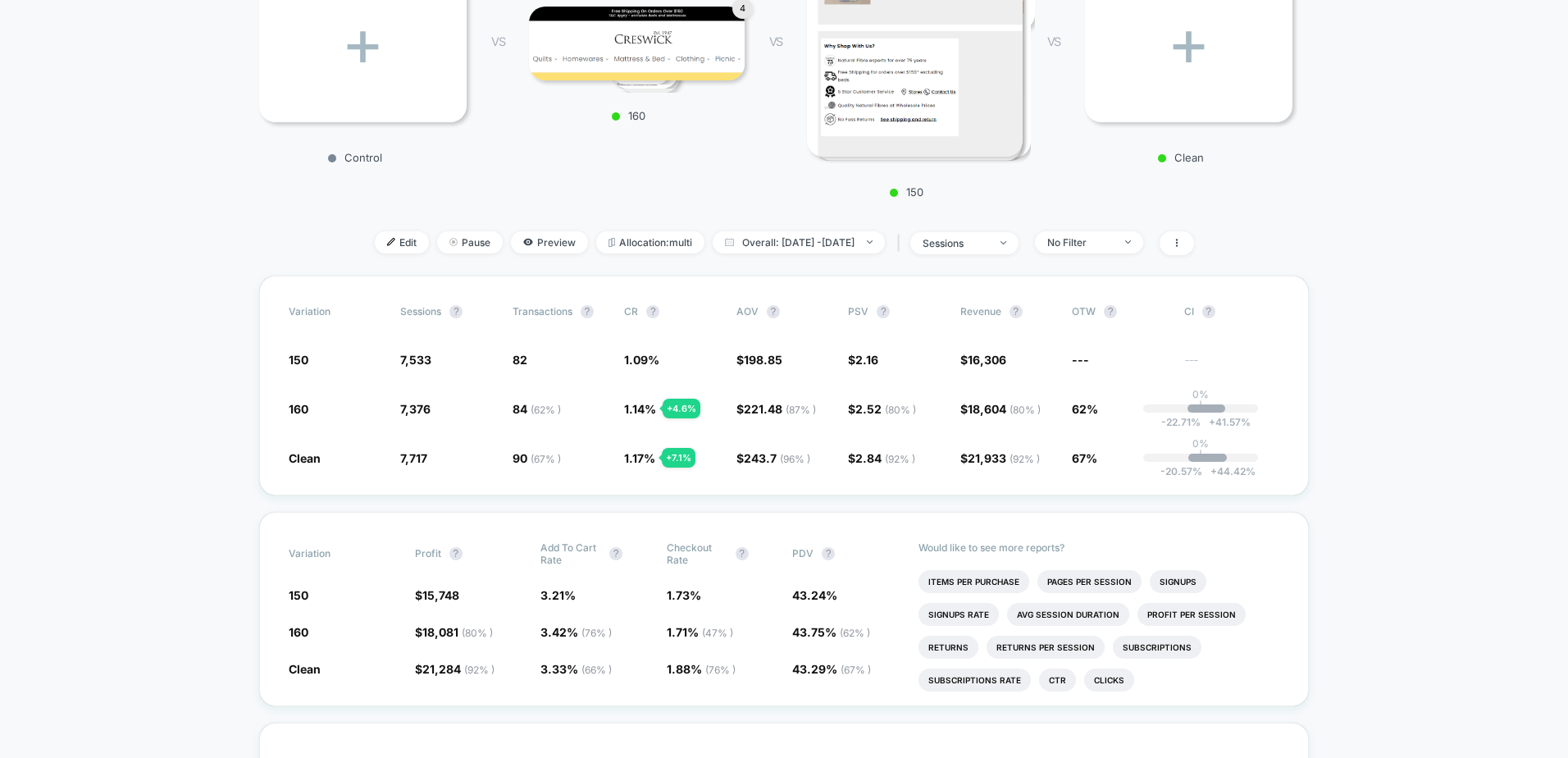
click at [980, 235] on span "sessions" at bounding box center [965, 243] width 108 height 22
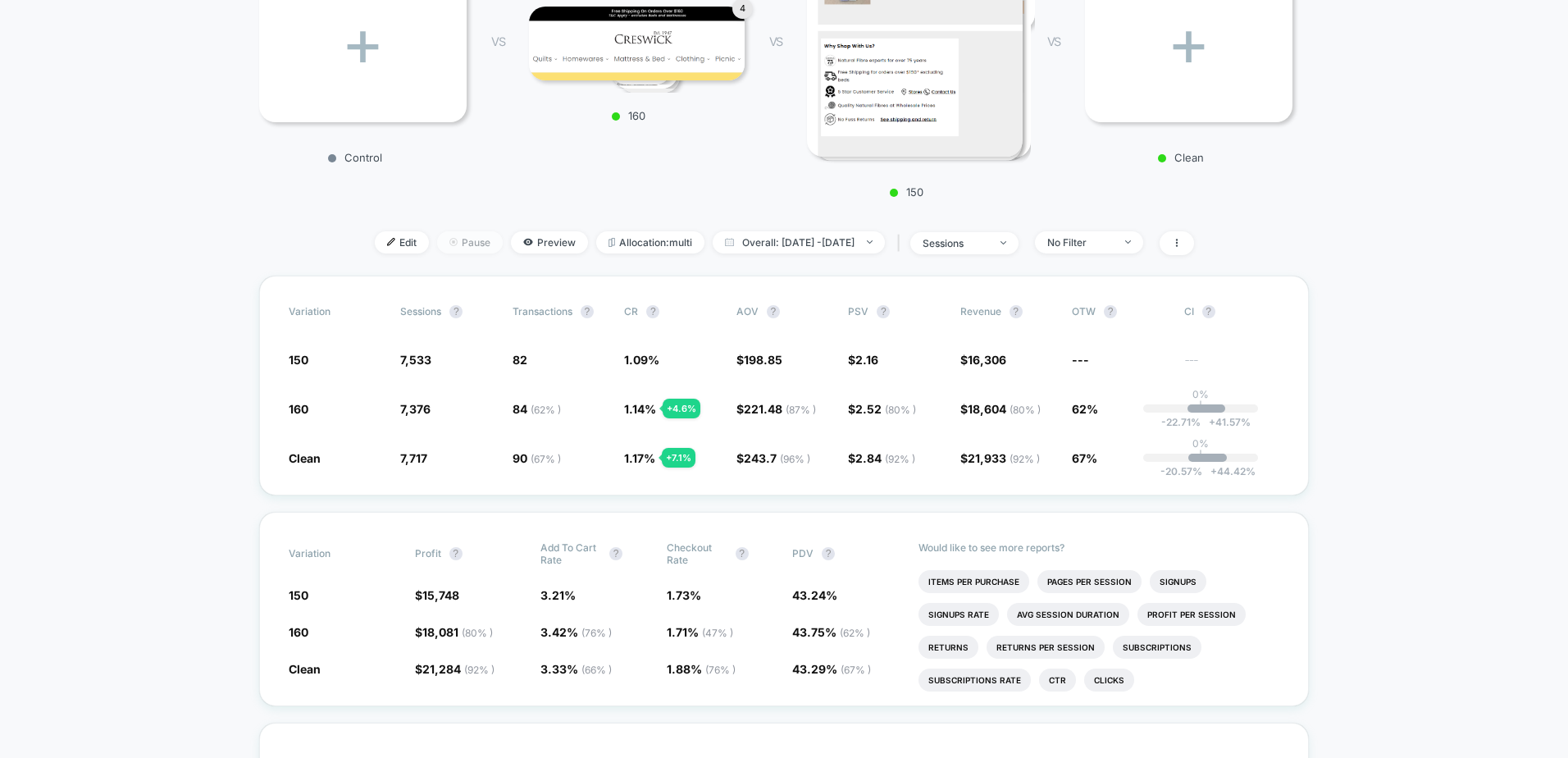
click at [449, 242] on img at bounding box center [453, 242] width 8 height 8
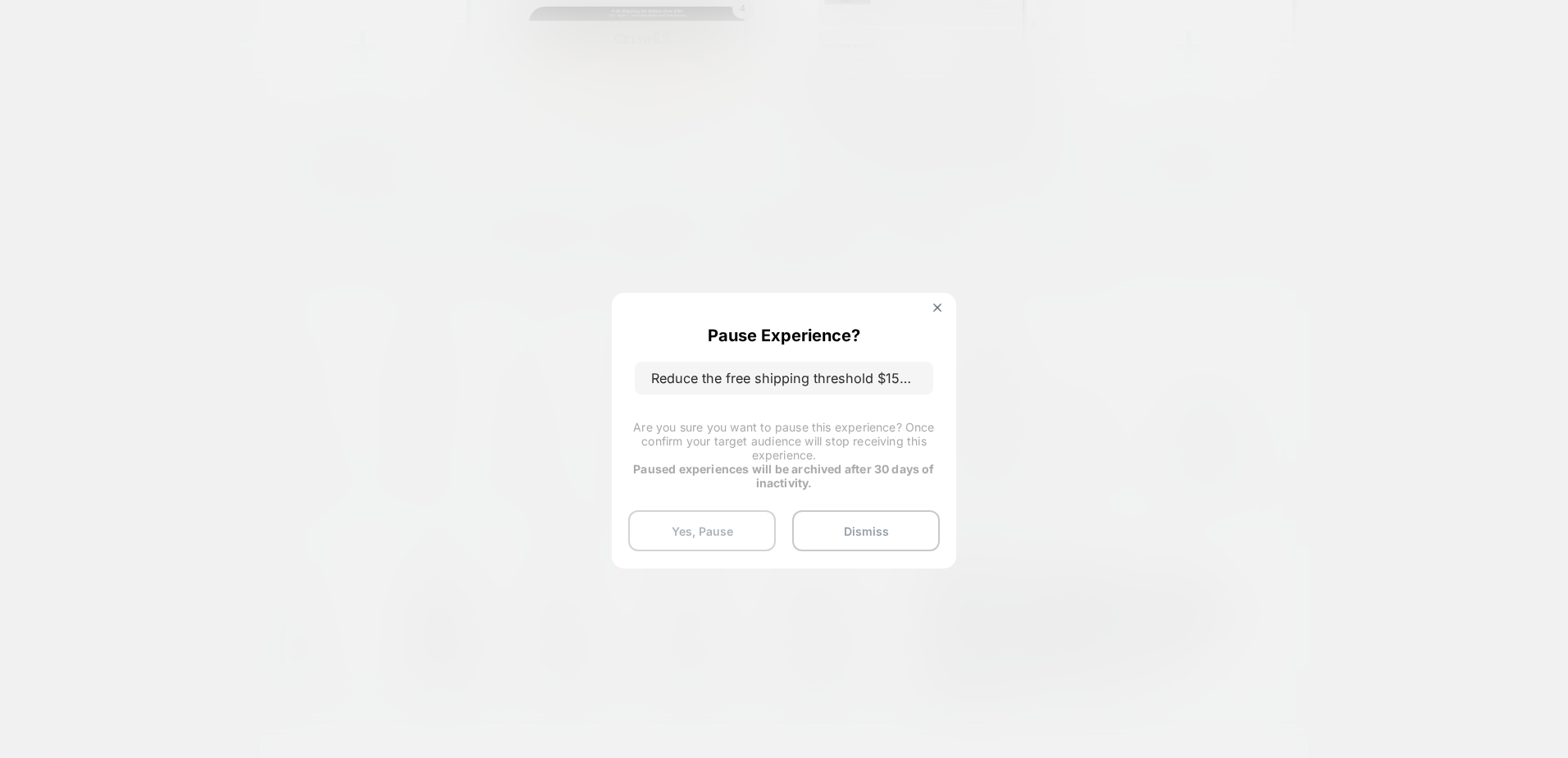
click at [702, 537] on button "Yes, Pause" at bounding box center [702, 530] width 147 height 41
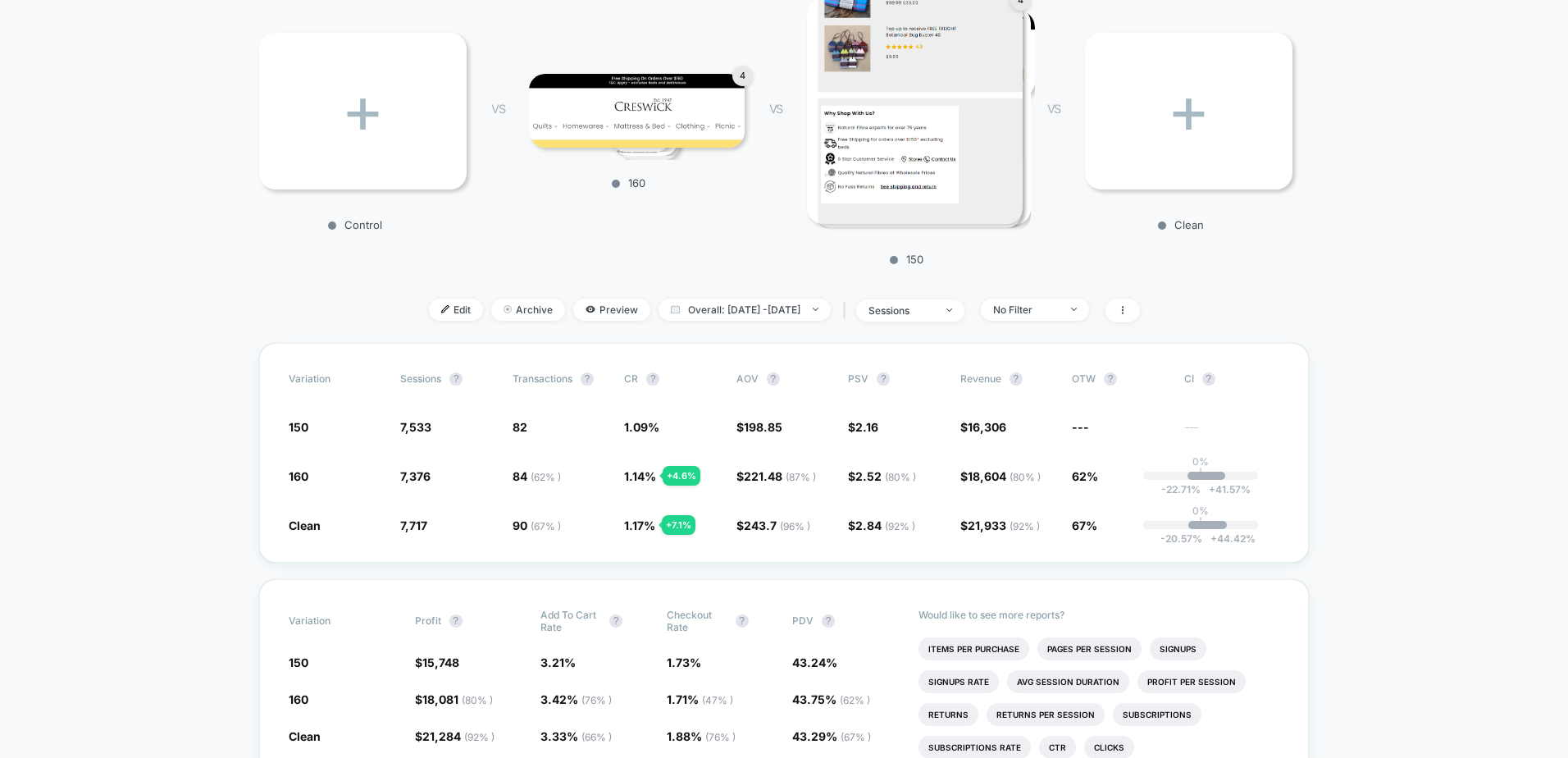
scroll to position [164, 0]
